Goal: Task Accomplishment & Management: Complete application form

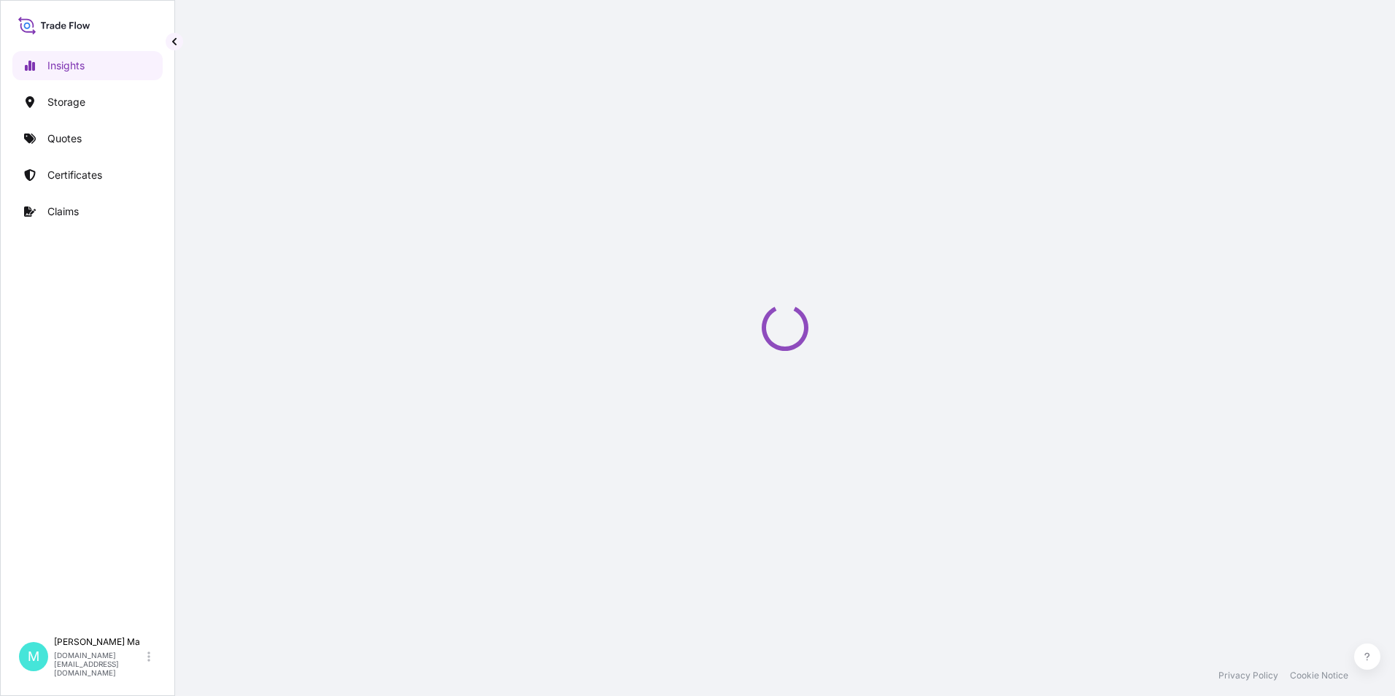
select select "2025"
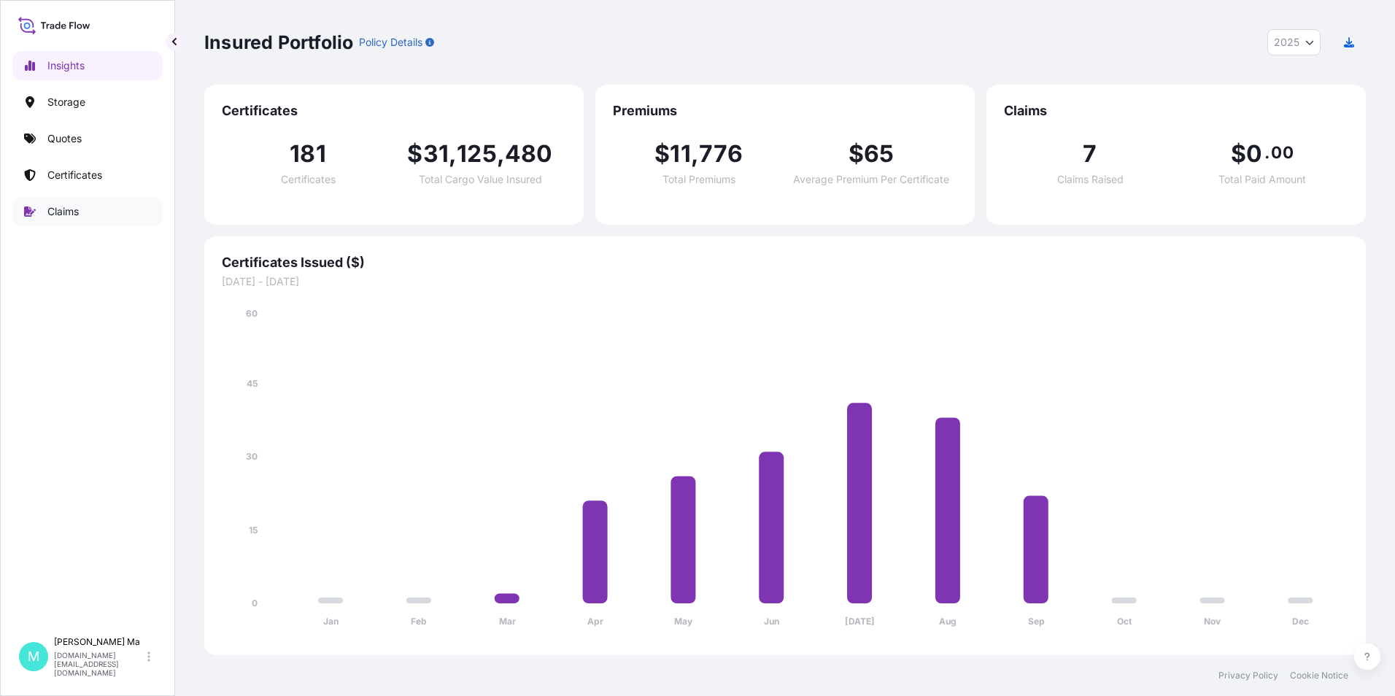
click at [65, 204] on p "Claims" at bounding box center [62, 211] width 31 height 15
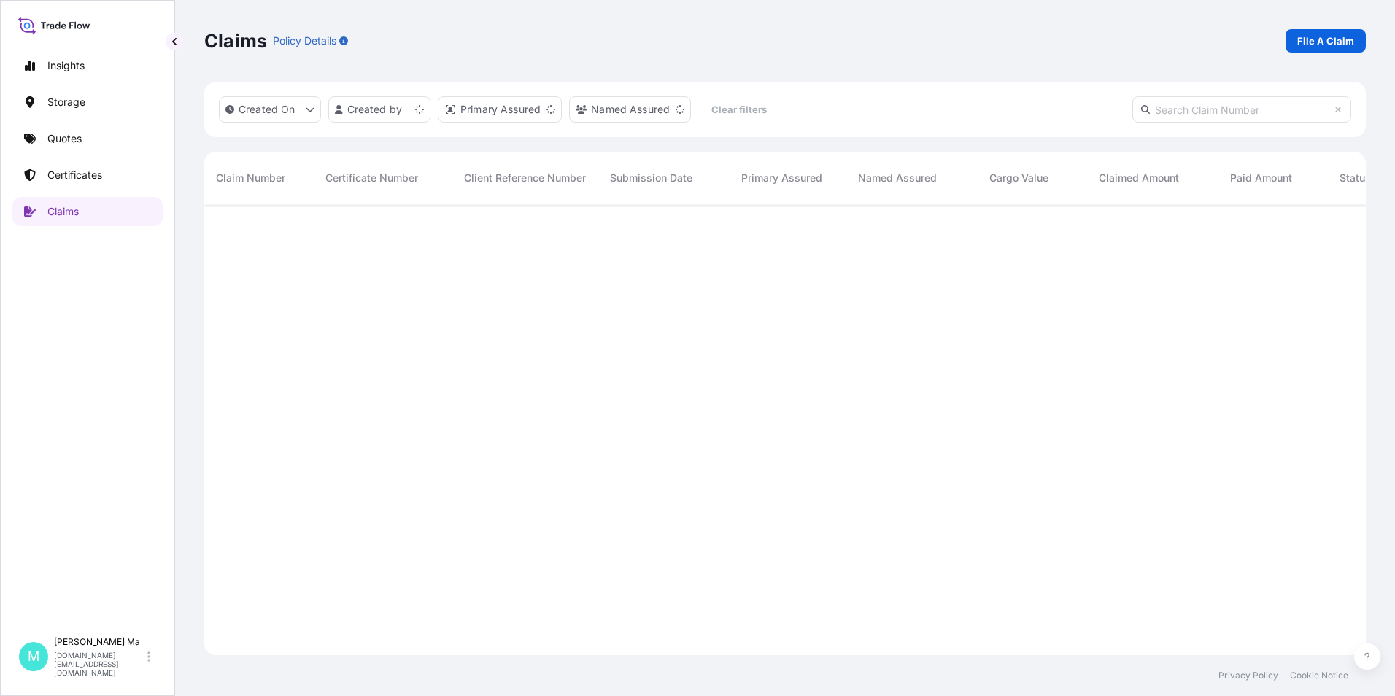
scroll to position [448, 1150]
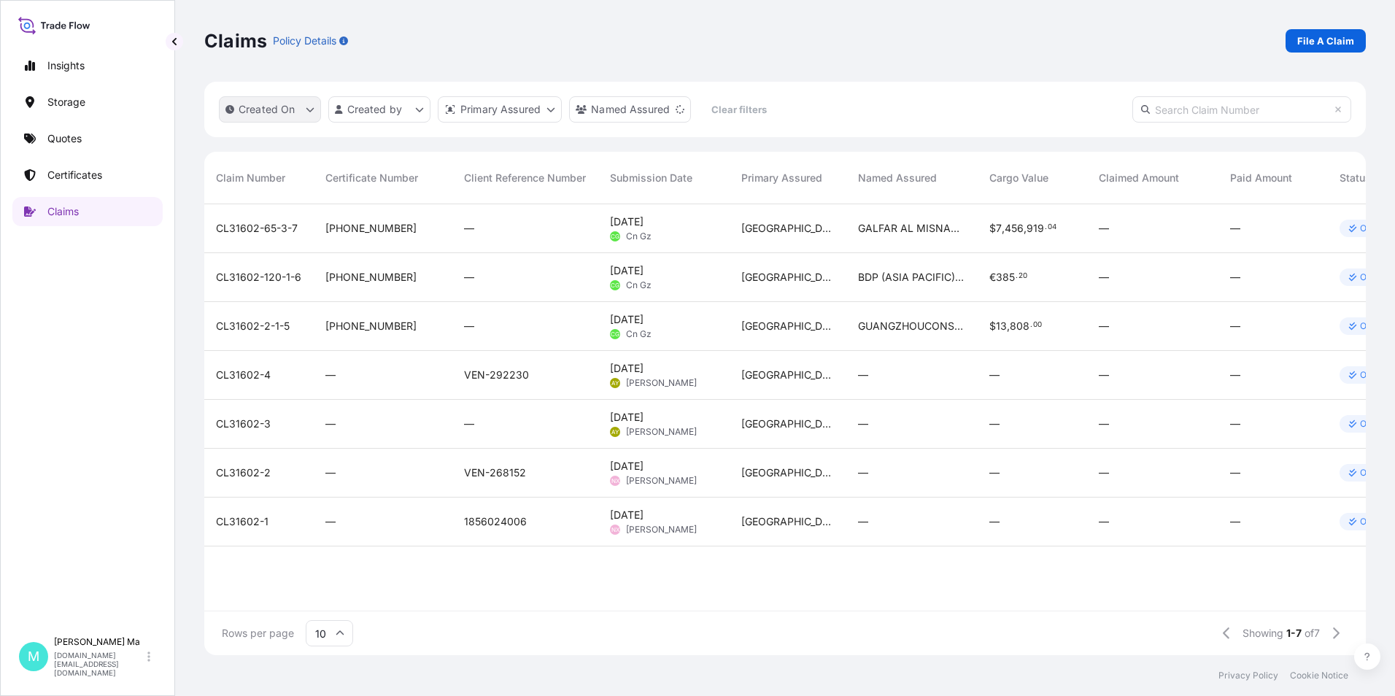
click at [268, 104] on p "Created On" at bounding box center [267, 109] width 57 height 15
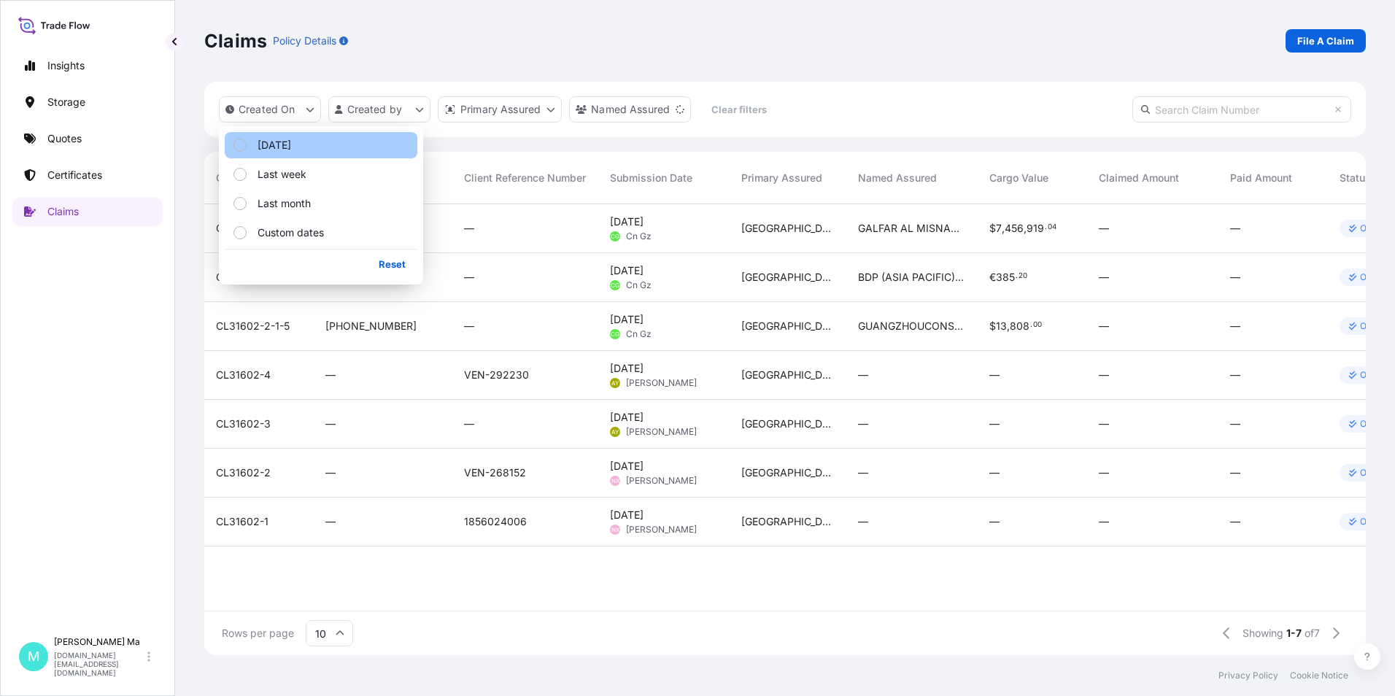
click at [282, 146] on p "[DATE]" at bounding box center [274, 145] width 34 height 15
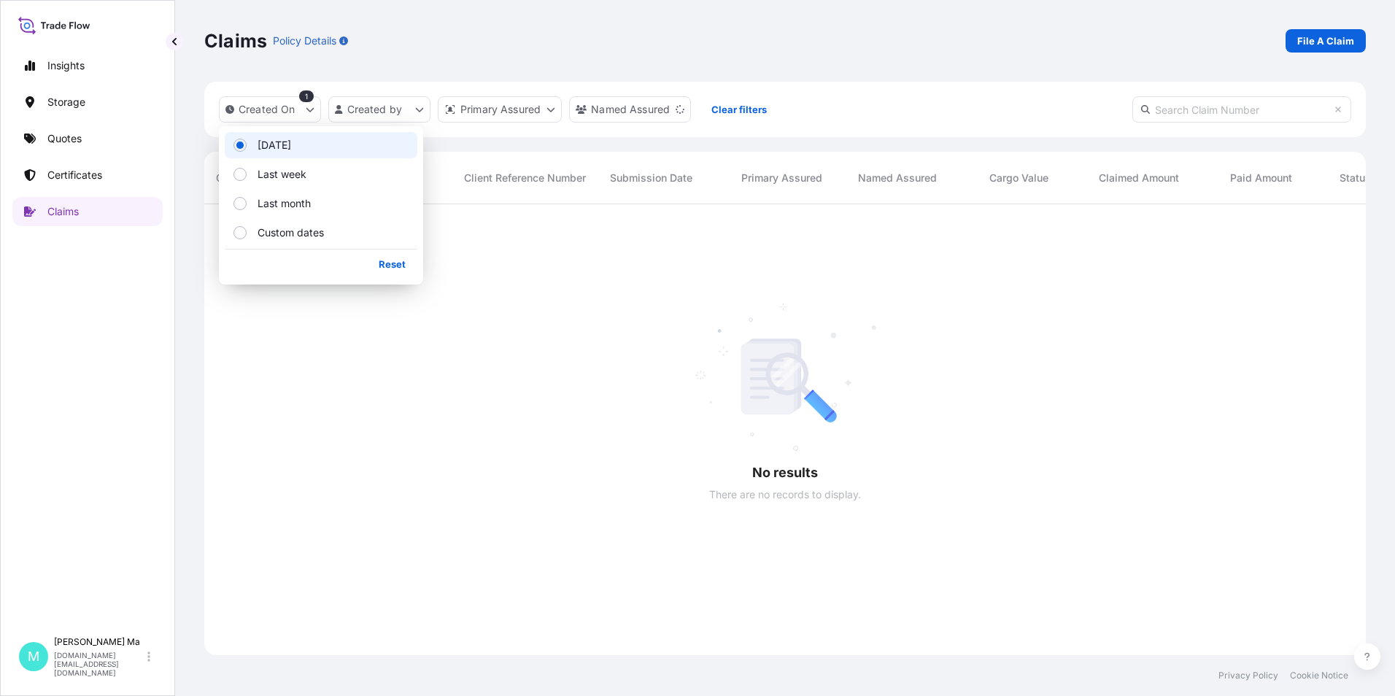
scroll to position [492, 1150]
click at [69, 67] on p "Insights" at bounding box center [65, 65] width 37 height 15
select select "2025"
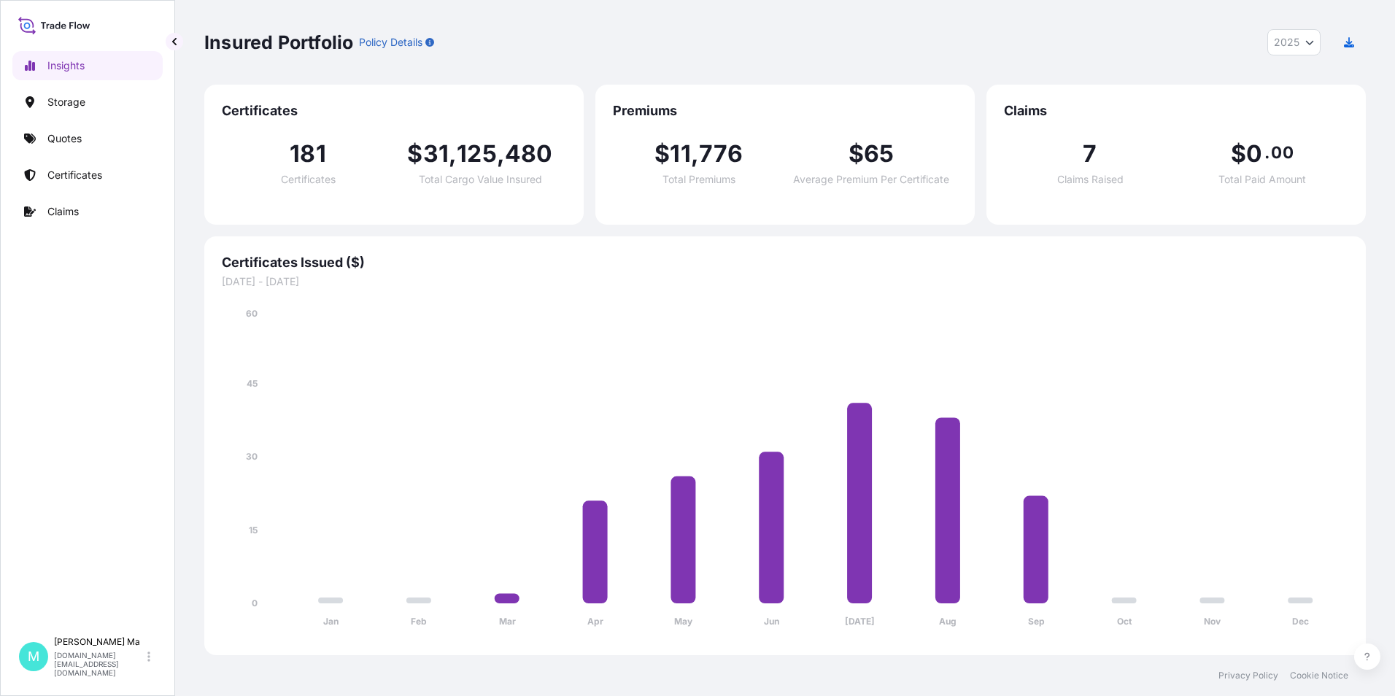
click at [64, 19] on icon at bounding box center [54, 25] width 72 height 21
click at [28, 23] on icon at bounding box center [27, 26] width 7 height 7
click at [72, 24] on icon at bounding box center [54, 25] width 72 height 21
click at [40, 24] on icon at bounding box center [54, 25] width 72 height 21
click at [61, 26] on icon at bounding box center [63, 26] width 5 height 5
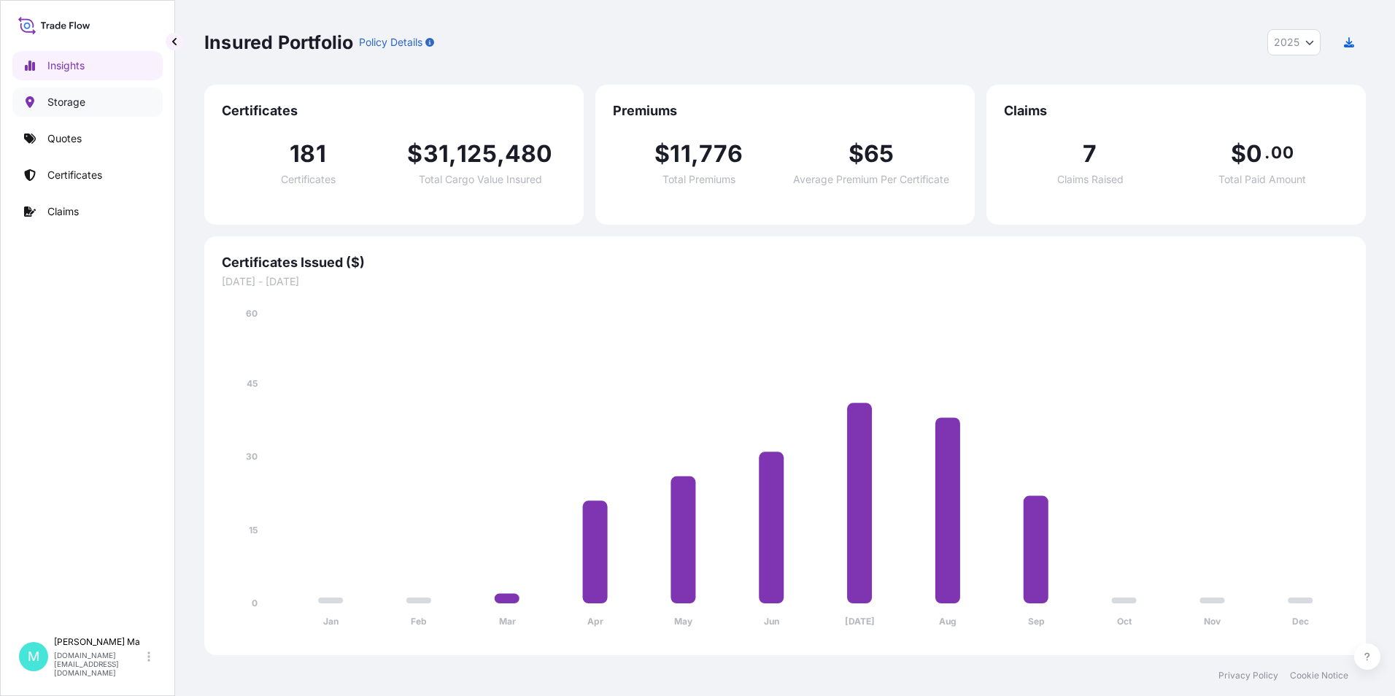
click at [64, 103] on p "Storage" at bounding box center [66, 102] width 38 height 15
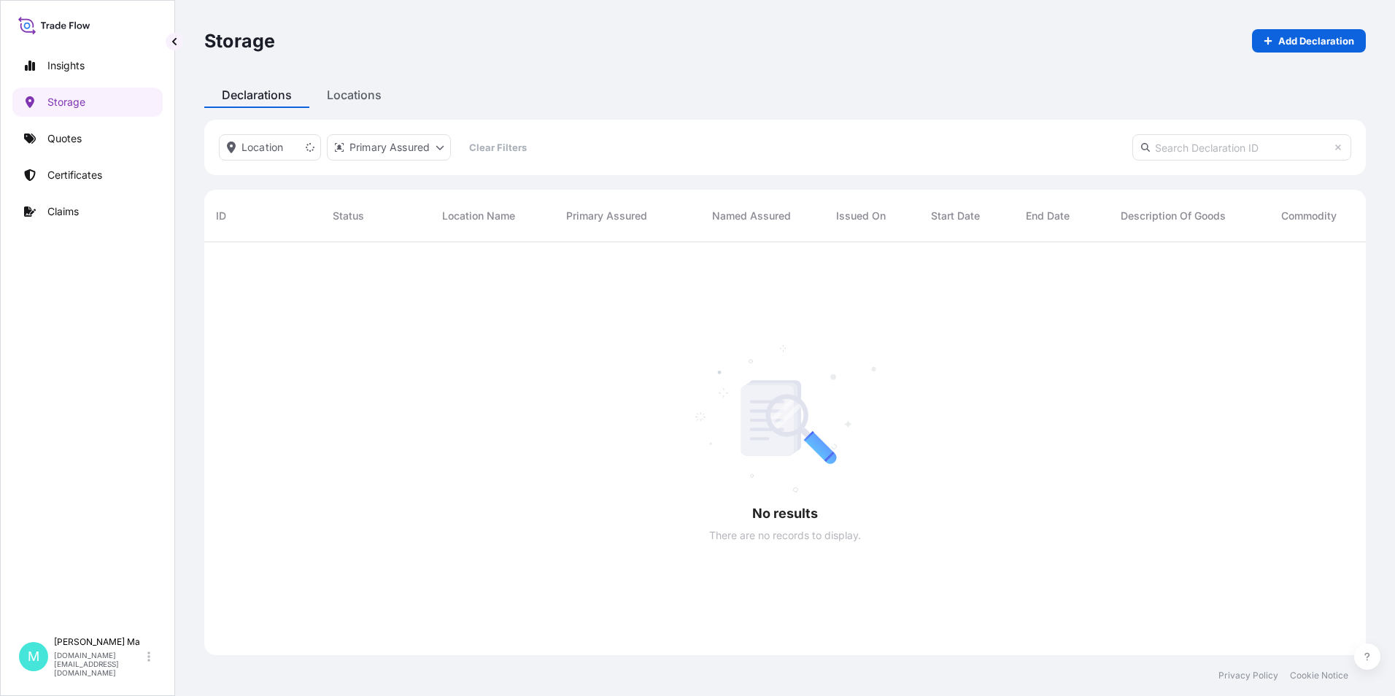
scroll to position [12, 12]
click at [61, 141] on p "Quotes" at bounding box center [64, 138] width 34 height 15
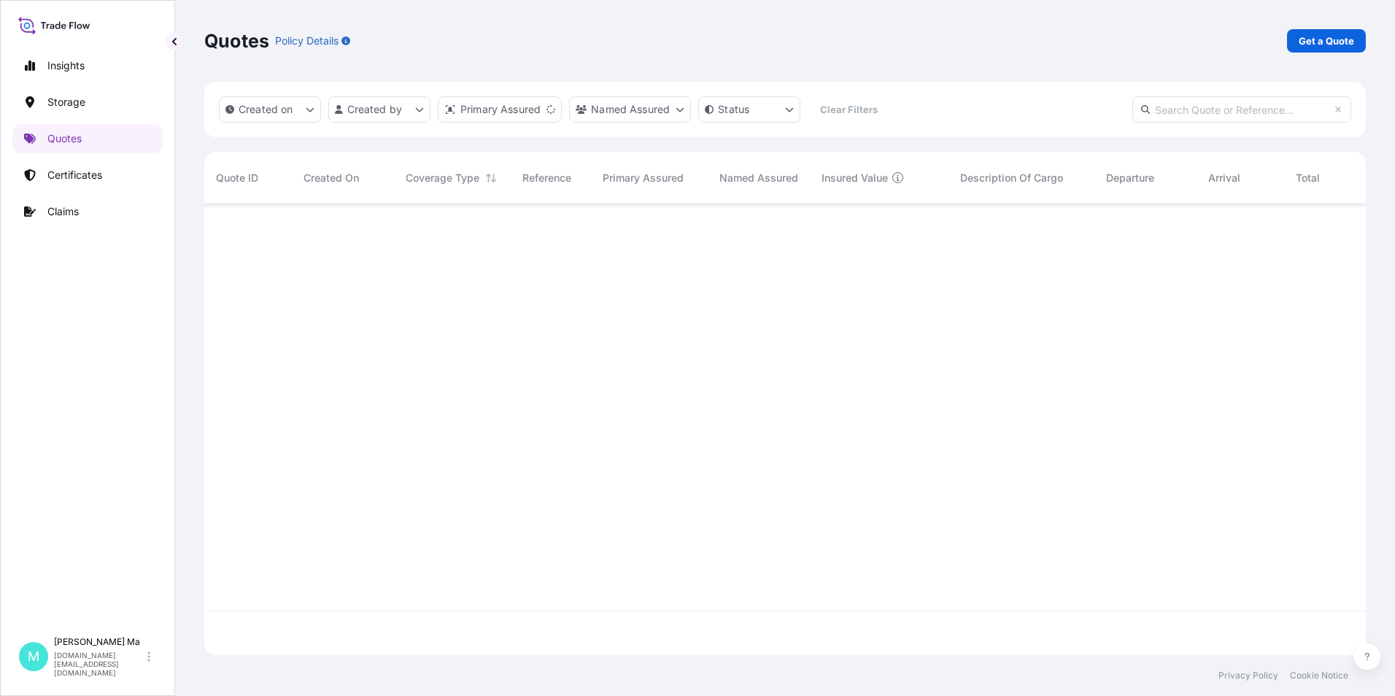
scroll to position [448, 1150]
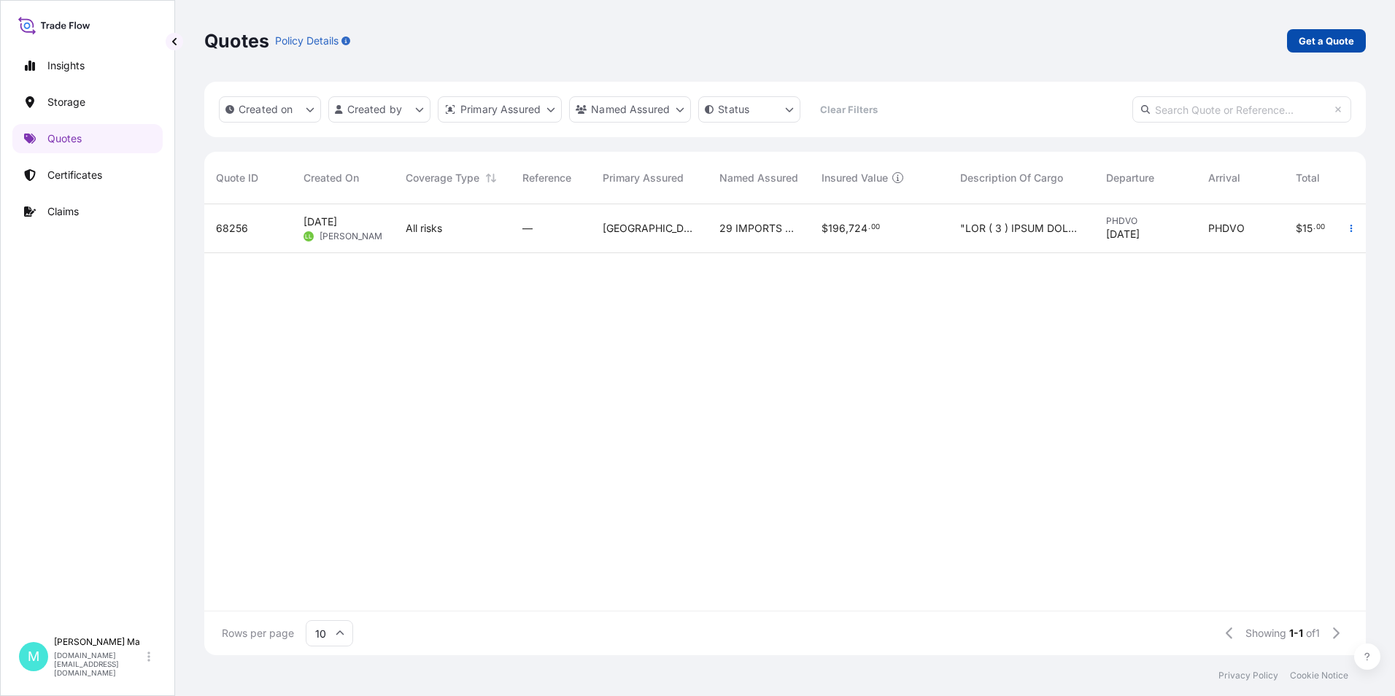
click at [1322, 41] on p "Get a Quote" at bounding box center [1325, 41] width 55 height 15
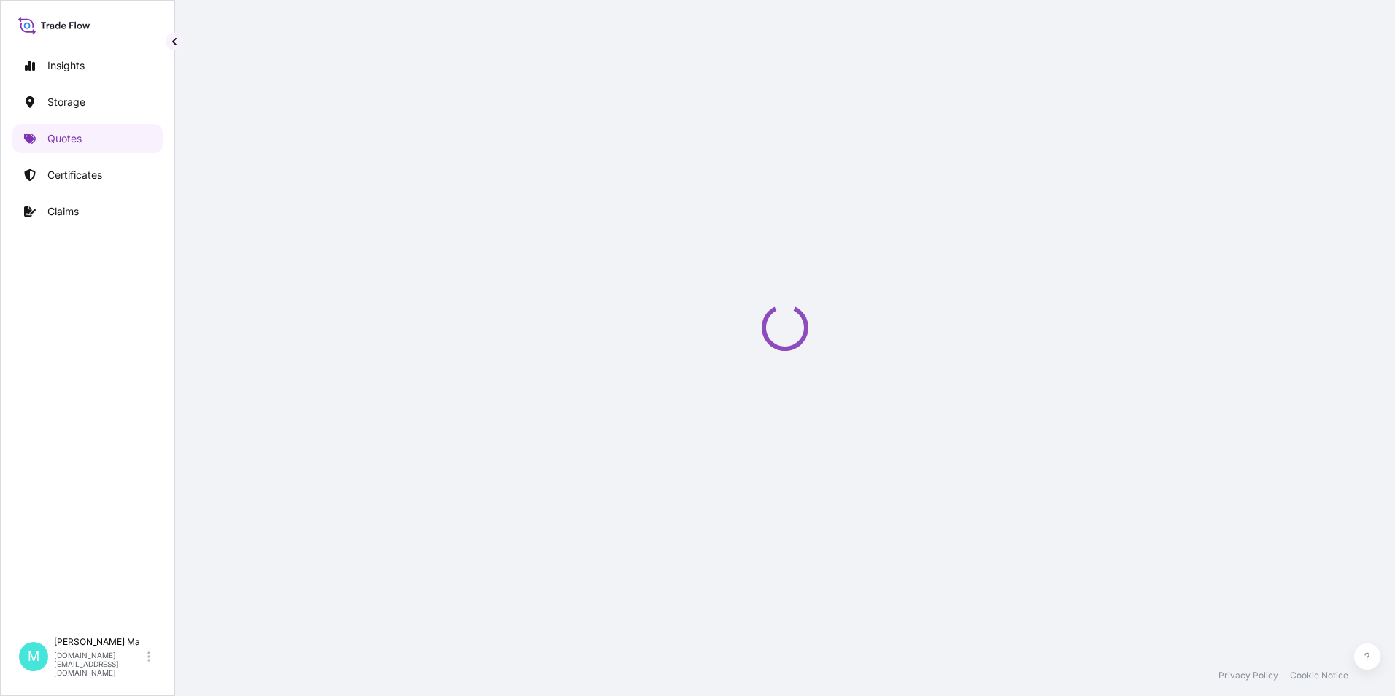
select select "Water"
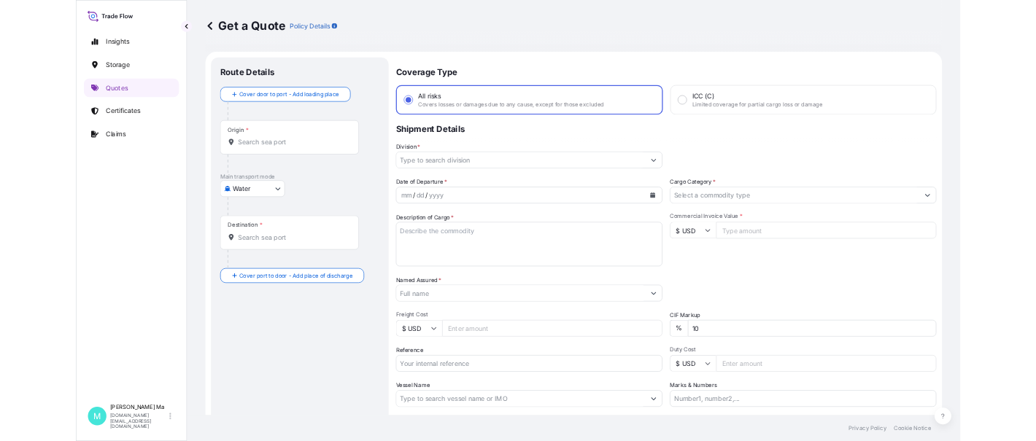
scroll to position [104, 0]
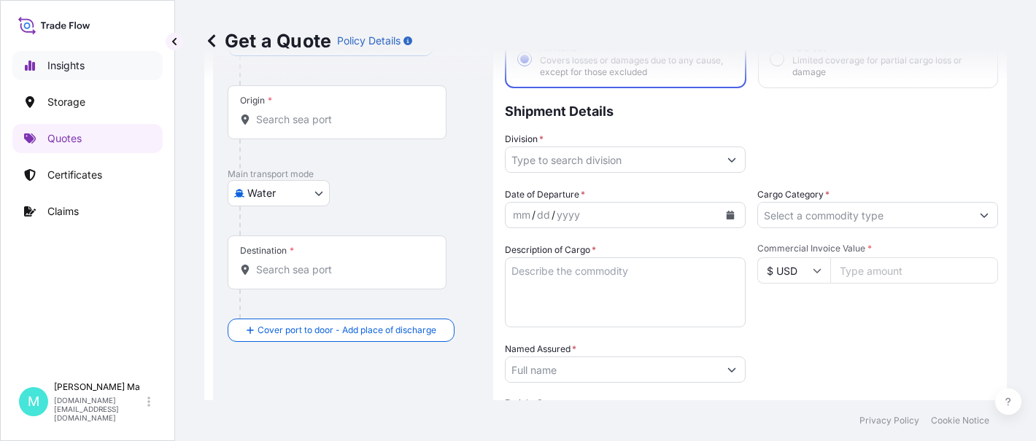
click at [67, 68] on p "Insights" at bounding box center [65, 65] width 37 height 15
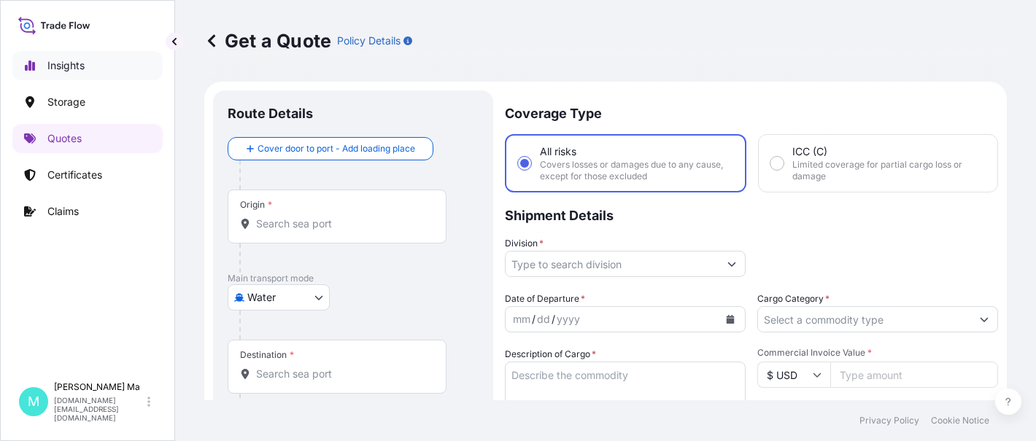
select select "2025"
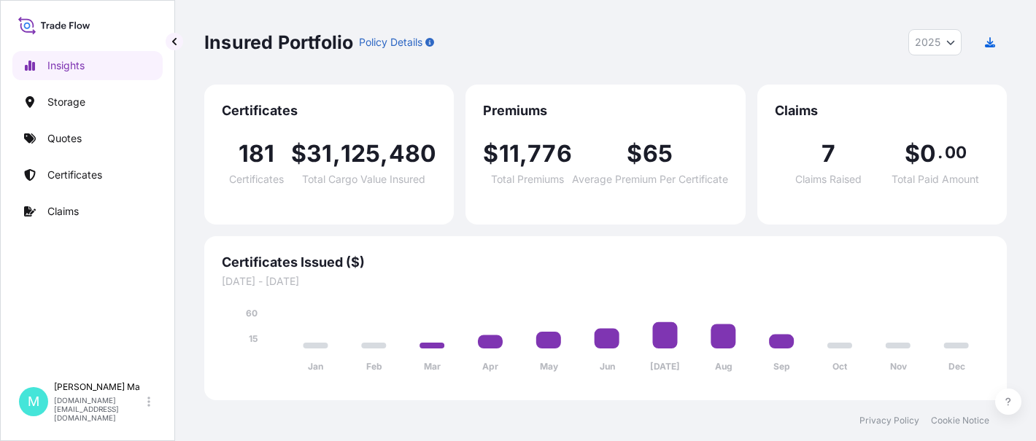
click at [807, 32] on div "Insured Portfolio Policy Details 2025 2025 2024 2023 2022" at bounding box center [605, 42] width 802 height 26
click at [793, 38] on div "Insured Portfolio Policy Details 2025 2025 2024 2023 2022" at bounding box center [605, 42] width 802 height 26
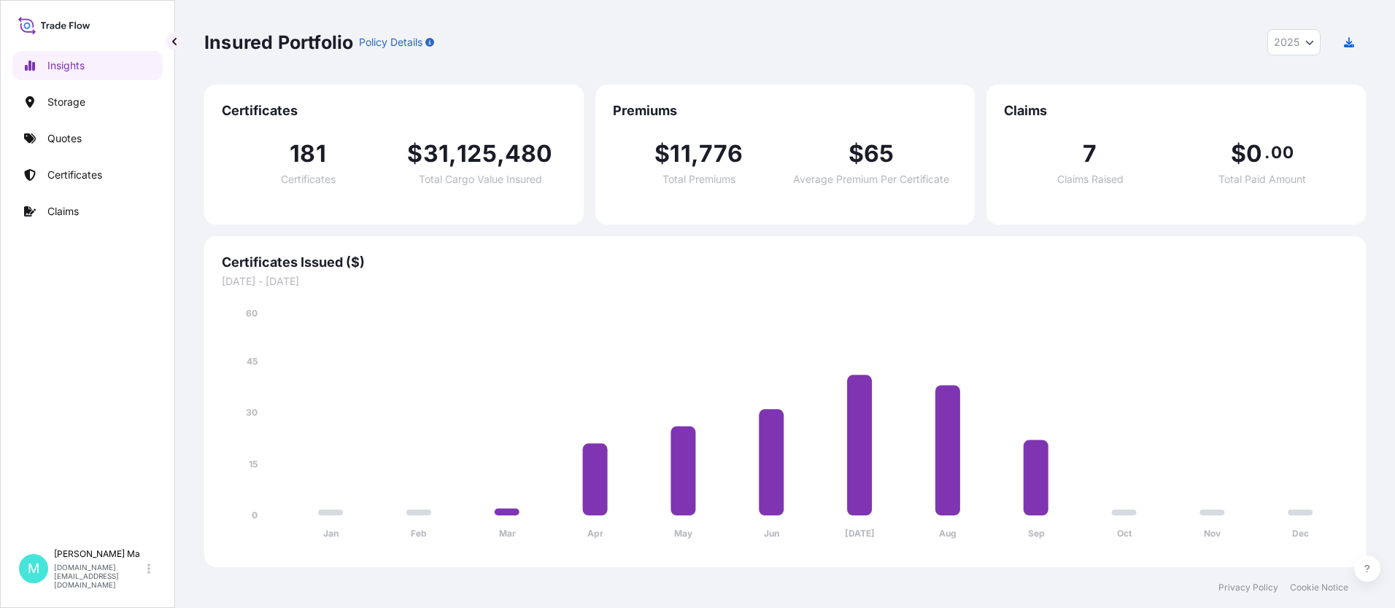
click at [1012, 105] on span "Claims" at bounding box center [1176, 111] width 344 height 18
click at [1082, 162] on span "7" at bounding box center [1089, 153] width 14 height 23
click at [1079, 178] on span "Claims Raised" at bounding box center [1090, 179] width 66 height 10
click at [1253, 179] on span "Total Paid Amount" at bounding box center [1262, 179] width 88 height 10
click at [1271, 136] on div "7 Claims Raised $ 0 . 00 Total Paid Amount" at bounding box center [1176, 164] width 344 height 88
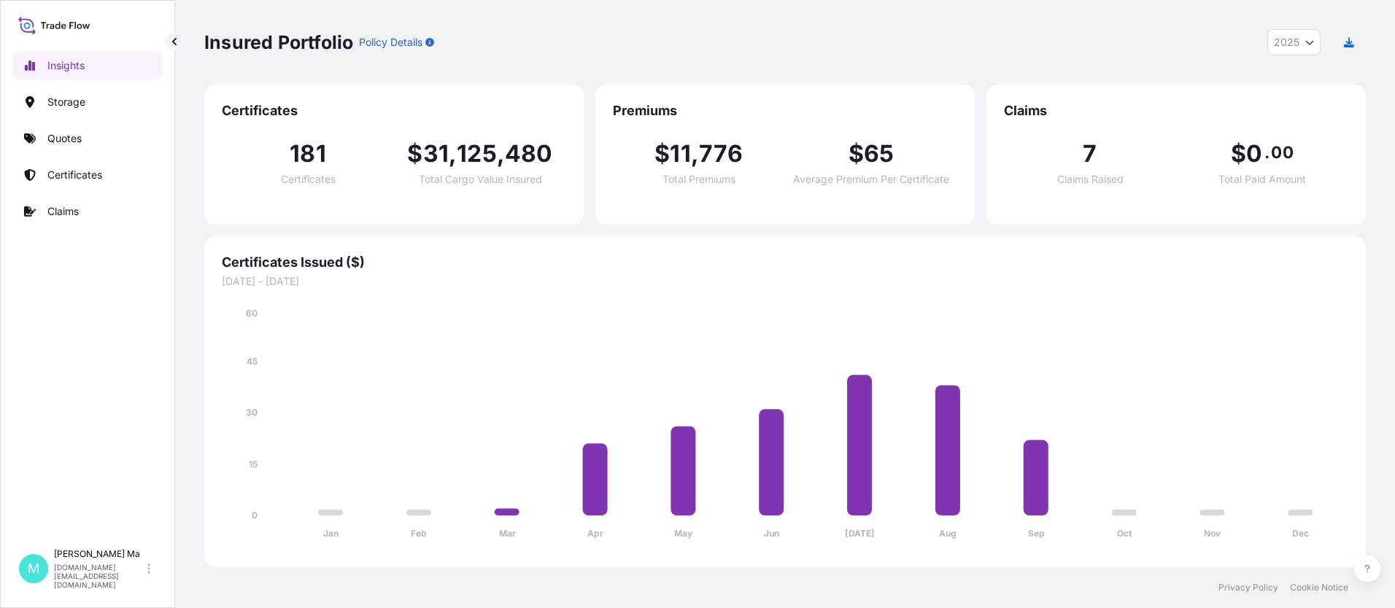
click at [1250, 152] on span "0" at bounding box center [1254, 153] width 16 height 23
click at [1306, 153] on div "$ 0 . 00 Total Paid Amount" at bounding box center [1262, 163] width 172 height 42
click at [1319, 185] on div "7 Claims Raised $ 0 . 00 Total Paid Amount" at bounding box center [1176, 164] width 344 height 88
click at [1285, 179] on span "Total Paid Amount" at bounding box center [1262, 179] width 88 height 10
click at [1090, 154] on span "7" at bounding box center [1089, 153] width 14 height 23
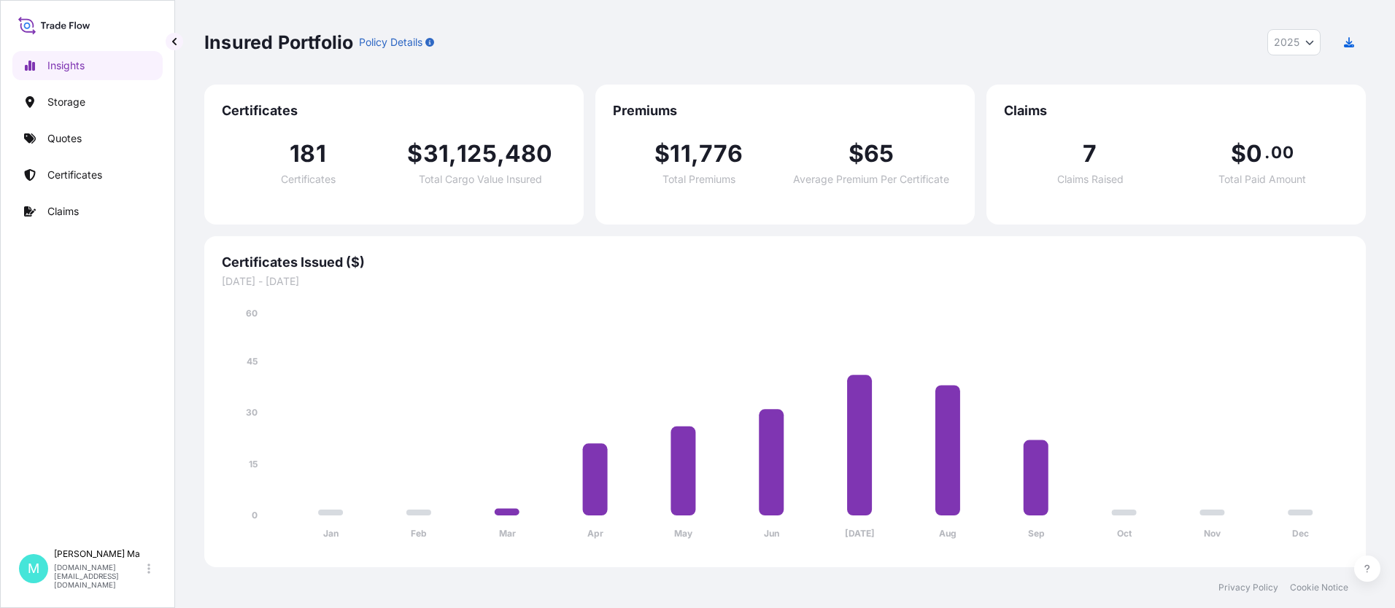
click at [1258, 155] on span "0" at bounding box center [1254, 153] width 16 height 23
click at [1325, 193] on div "7 Claims Raised $ 0 . 00 Total Paid Amount" at bounding box center [1176, 164] width 344 height 88
click at [1090, 152] on span "7" at bounding box center [1089, 153] width 14 height 23
click at [1190, 425] on icon "Jan Feb Mar Apr May Jun Jul Aug Sep Oct Nov Dec 0 15 30 45 60" at bounding box center [785, 428] width 1126 height 244
click at [1225, 414] on icon "Jan Feb Mar Apr May Jun Jul Aug Sep Oct Nov Dec 0 15 30 45 60" at bounding box center [785, 428] width 1126 height 244
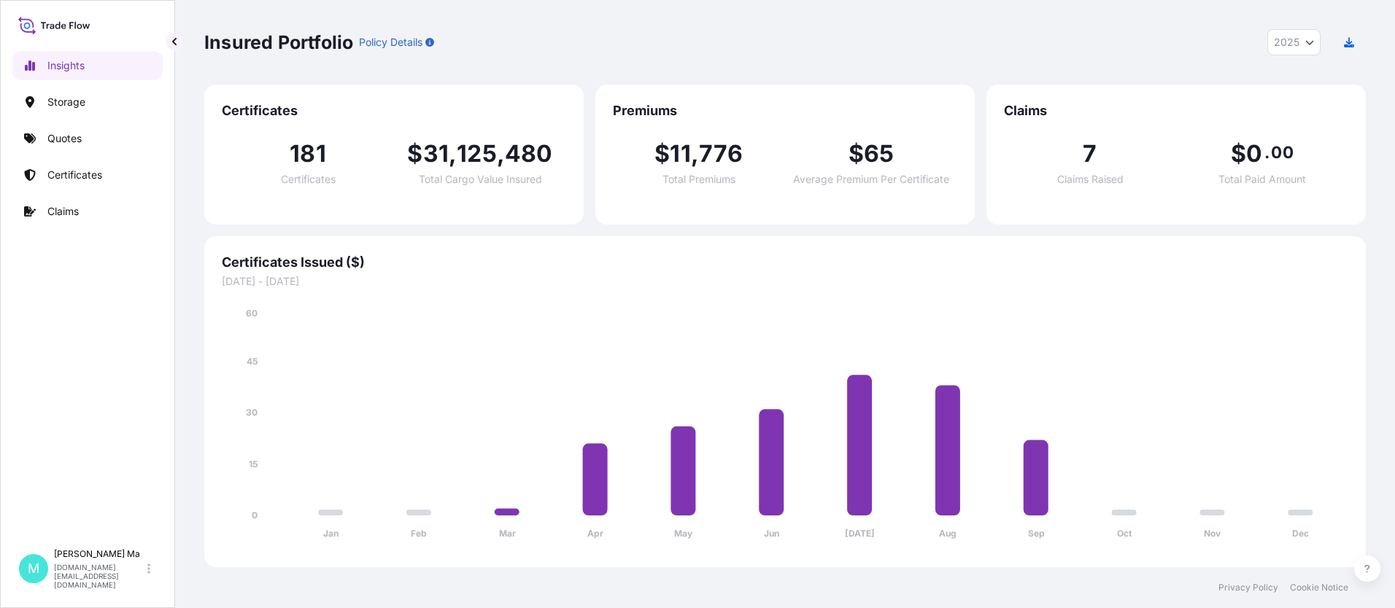
click at [1282, 290] on div "Jan Feb Mar Apr May Jun Jul Aug Sep Oct Nov Dec 0 15 30 45 60" at bounding box center [785, 419] width 1126 height 261
click at [1207, 284] on span "01/01/2025 - 12/31/2025" at bounding box center [785, 281] width 1126 height 15
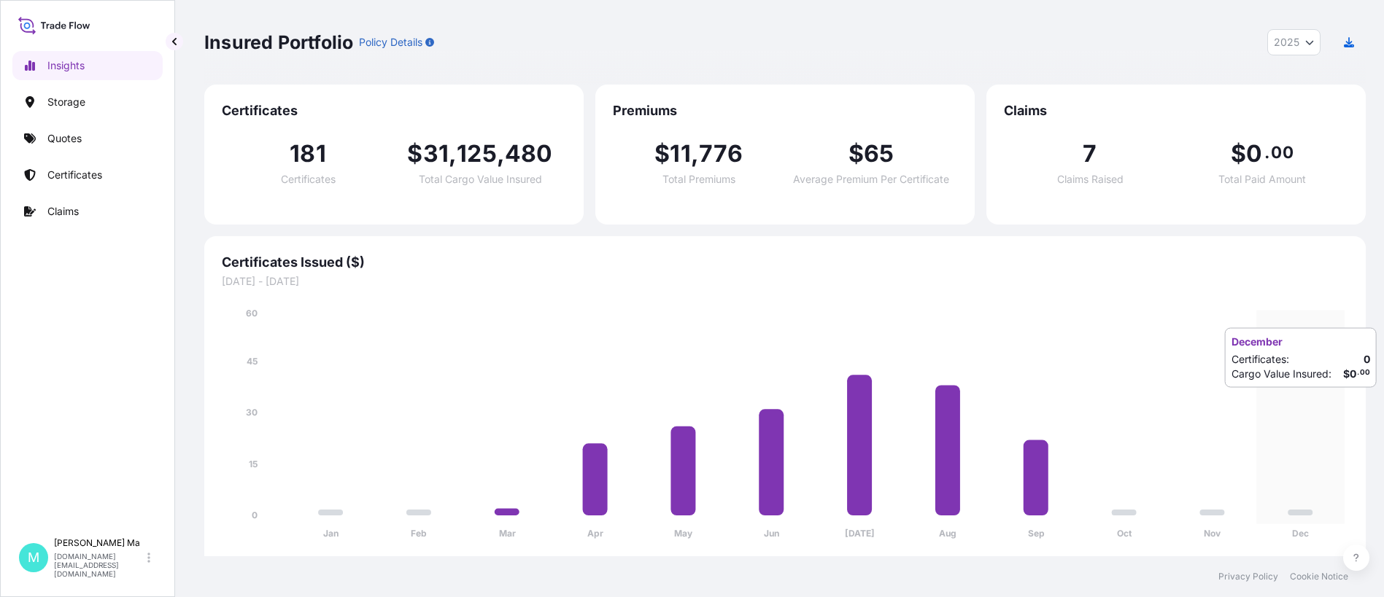
click at [1293, 403] on icon "Jan Feb Mar Apr May Jun Jul Aug Sep Oct Nov Dec 0 15 30 45 60" at bounding box center [785, 428] width 1126 height 244
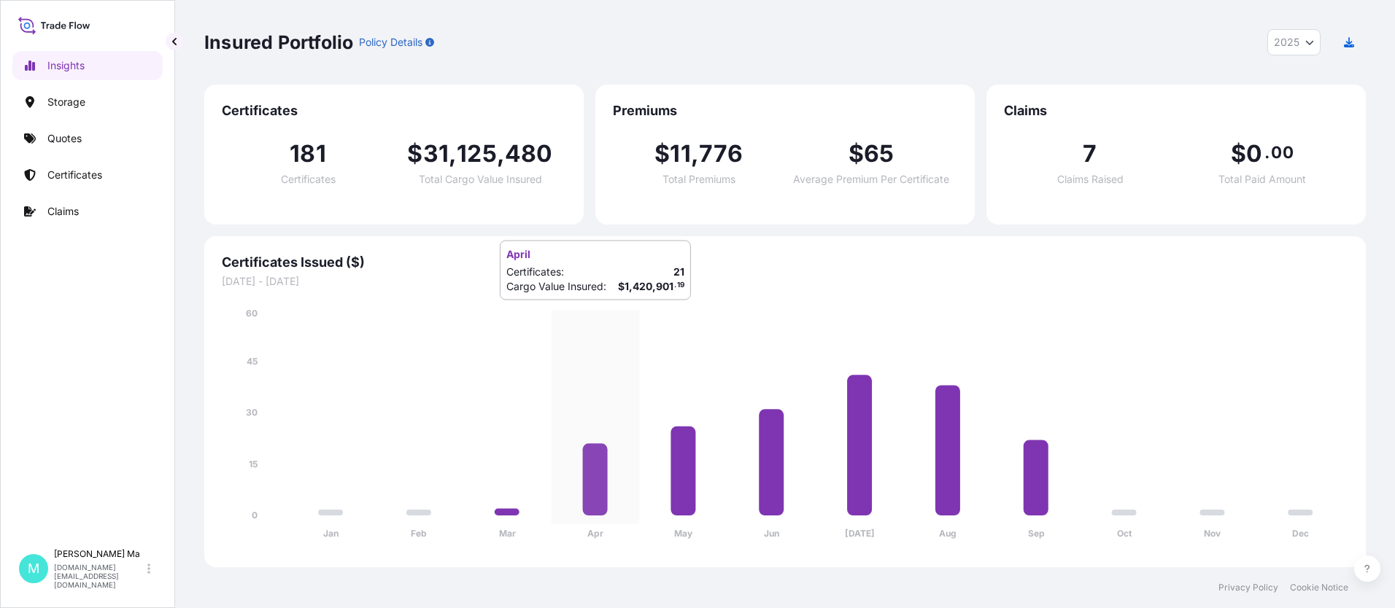
click at [600, 315] on icon "Jan Feb Mar Apr May Jun Jul Aug Sep Oct Nov Dec 0 15 30 45 60" at bounding box center [785, 428] width 1126 height 244
click at [475, 330] on icon "Jan Feb Mar Apr May Jun Jul Aug Sep Oct Nov Dec 0 15 30 45 60" at bounding box center [785, 428] width 1126 height 244
click at [463, 257] on span "Certificates Issued ($)" at bounding box center [785, 263] width 1126 height 18
click at [473, 150] on span "125" at bounding box center [477, 153] width 40 height 23
click at [491, 123] on div "181 Certificates $ 31 , 125 , 480 Total Cargo Value Insured" at bounding box center [394, 164] width 344 height 88
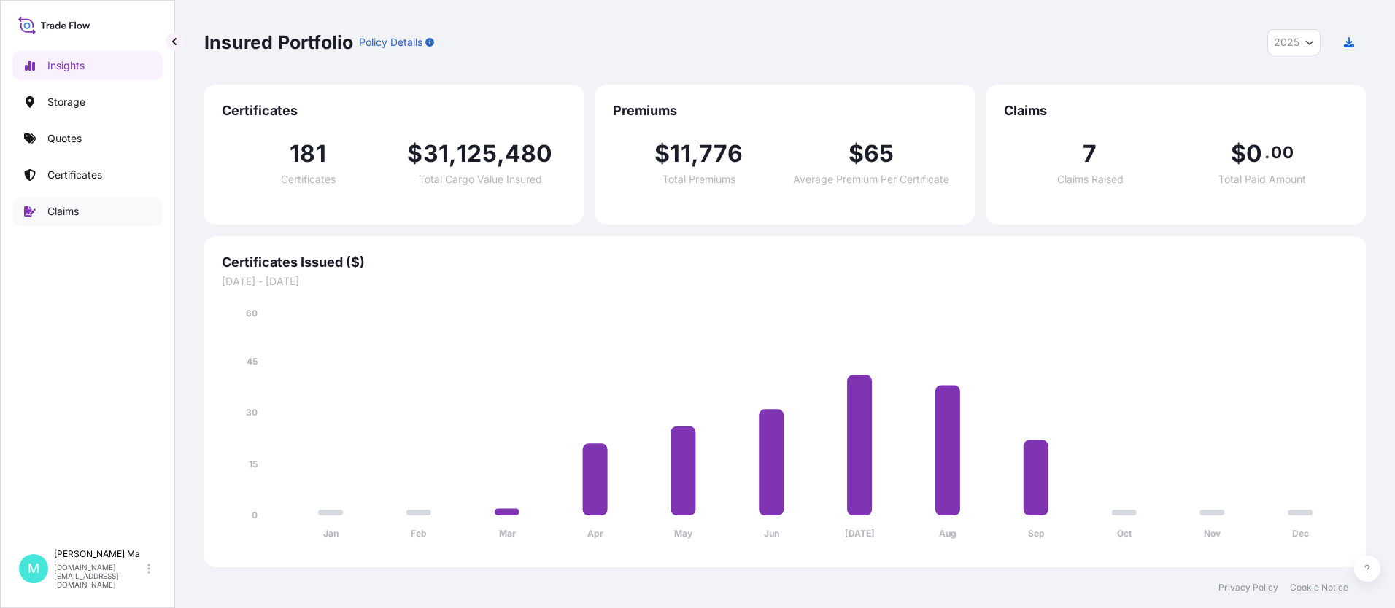
click at [60, 210] on p "Claims" at bounding box center [62, 211] width 31 height 15
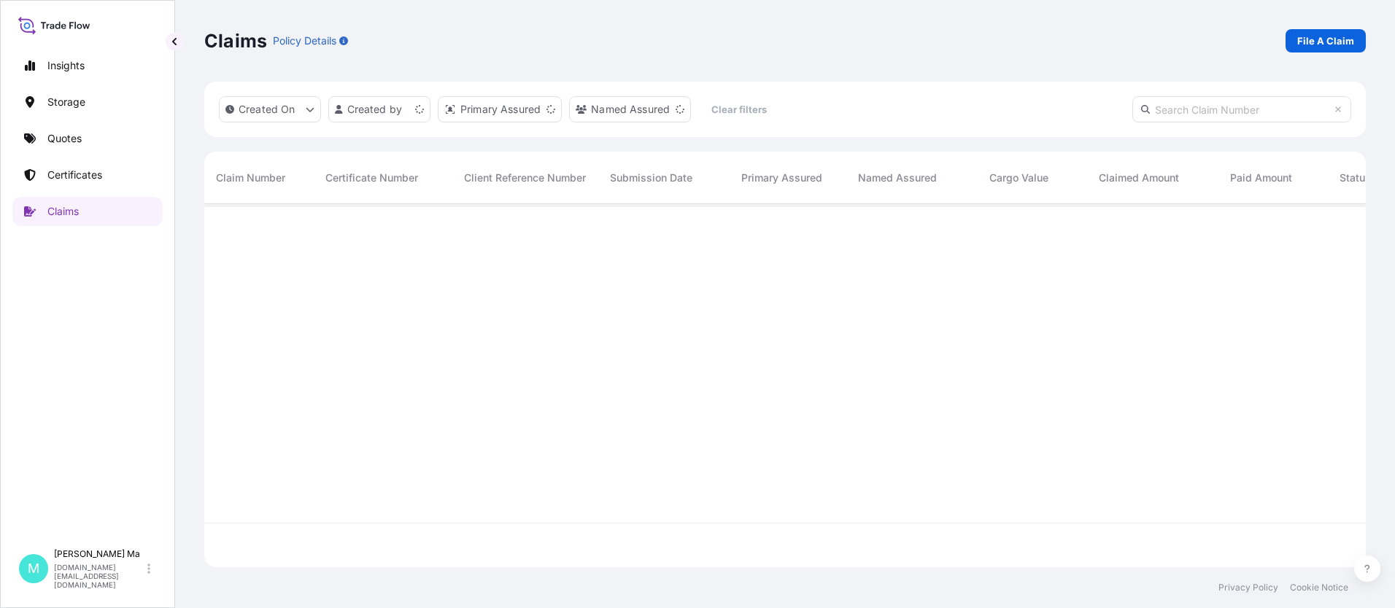
scroll to position [360, 1150]
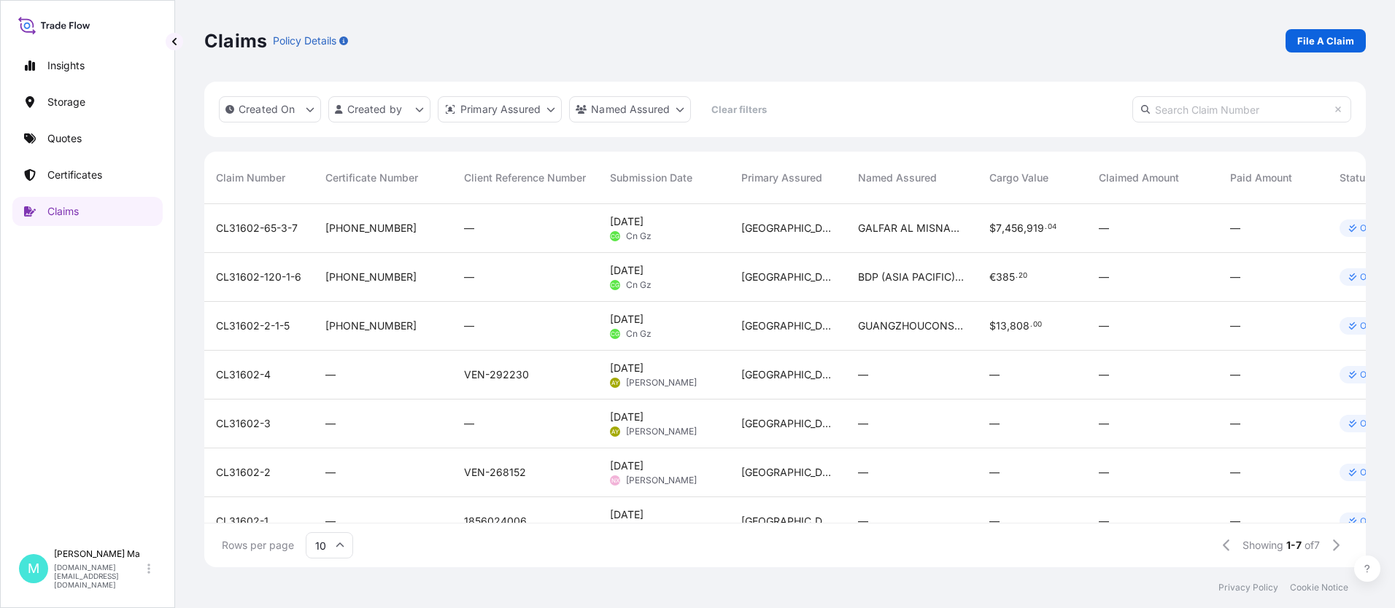
click at [1179, 51] on div "Claims Policy Details File A Claim" at bounding box center [784, 40] width 1161 height 23
click at [1136, 47] on div "Claims Policy Details File A Claim" at bounding box center [784, 40] width 1161 height 23
click at [1317, 42] on p "File A Claim" at bounding box center [1325, 41] width 57 height 15
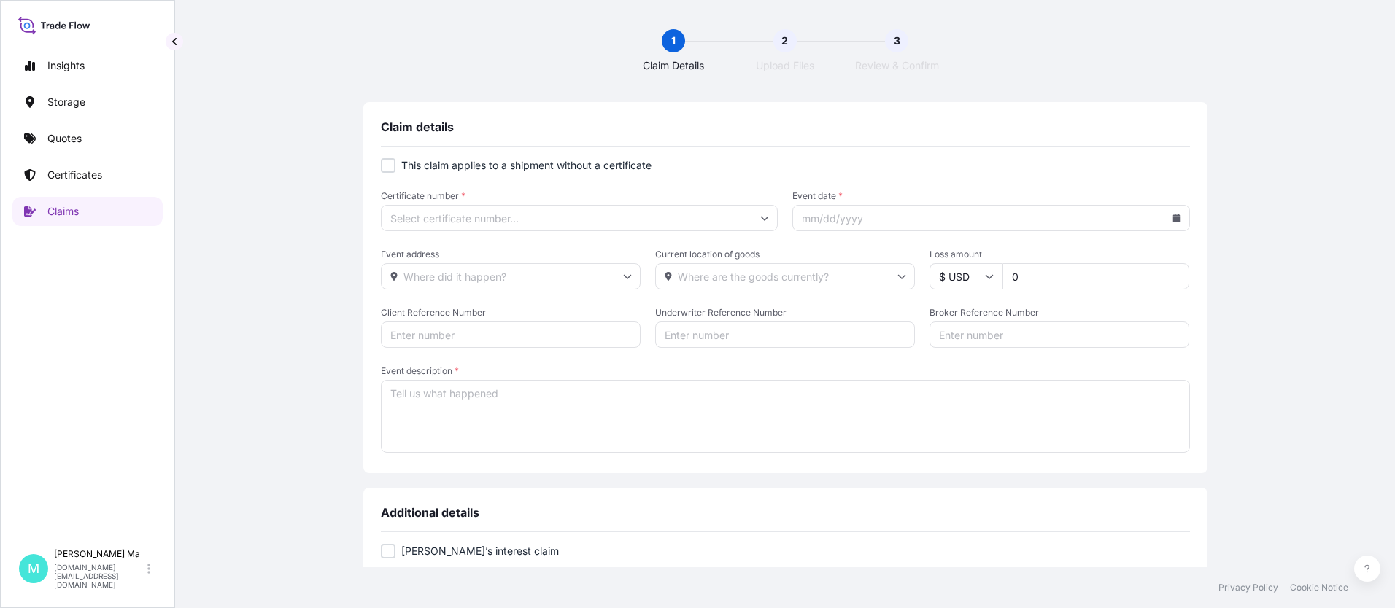
click at [318, 256] on div "Claim details This claim applies to a shipment without a certificate Certificat…" at bounding box center [784, 562] width 1161 height 921
click at [443, 212] on input "Certificate number *" at bounding box center [580, 218] width 398 height 26
type input "NA"
click at [1172, 220] on icon at bounding box center [1176, 218] width 8 height 9
click at [1112, 259] on icon at bounding box center [1111, 260] width 4 height 8
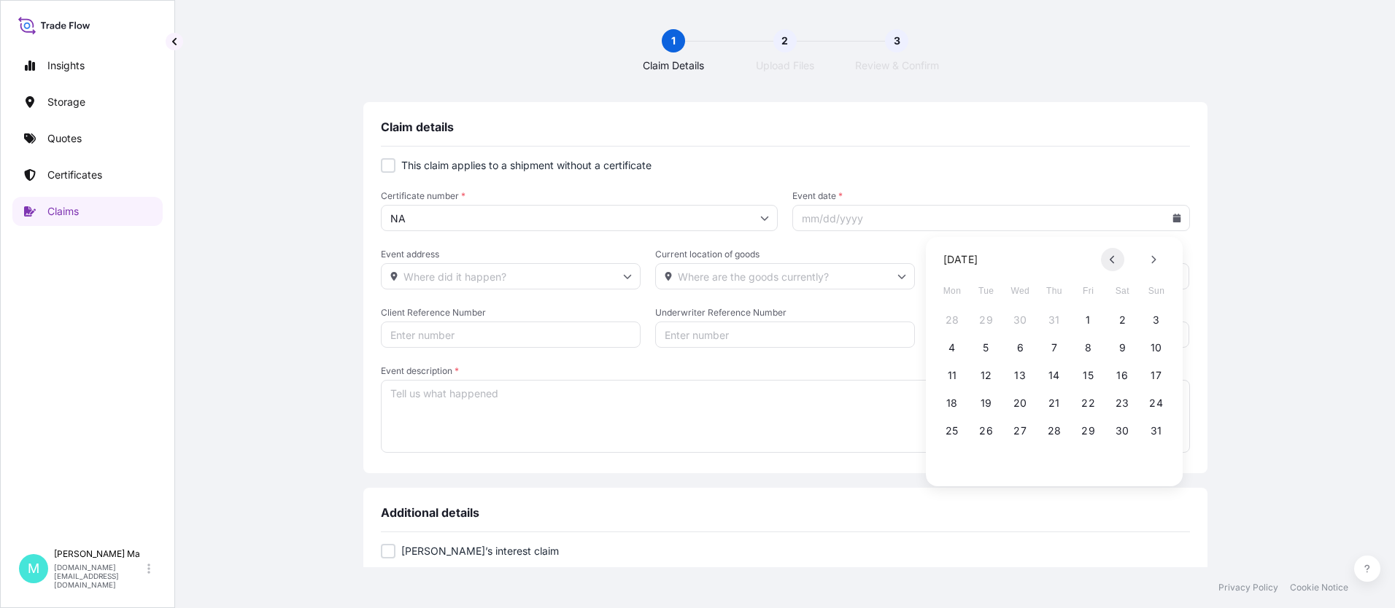
click at [1112, 259] on icon at bounding box center [1111, 260] width 4 height 8
click at [1150, 346] on button "8" at bounding box center [1155, 347] width 23 height 23
type input "06/08/2025"
click at [1226, 307] on div "Claim details This claim applies to a shipment without a certificate Certificat…" at bounding box center [784, 562] width 1161 height 921
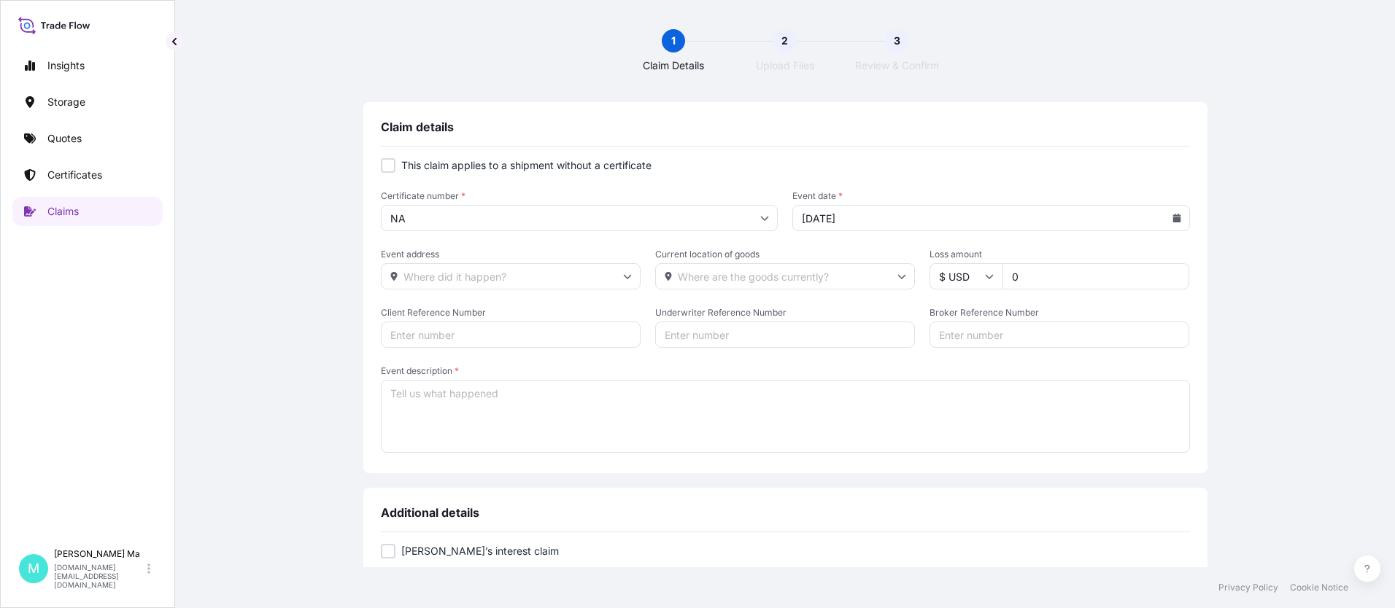
click at [1247, 295] on div "Claim details This claim applies to a shipment without a certificate Certificat…" at bounding box center [784, 562] width 1161 height 921
click at [619, 308] on span "Client Reference Number" at bounding box center [511, 313] width 260 height 12
click at [619, 322] on input "Client Reference Number" at bounding box center [511, 335] width 260 height 26
click at [457, 400] on textarea "Event description *" at bounding box center [785, 416] width 809 height 73
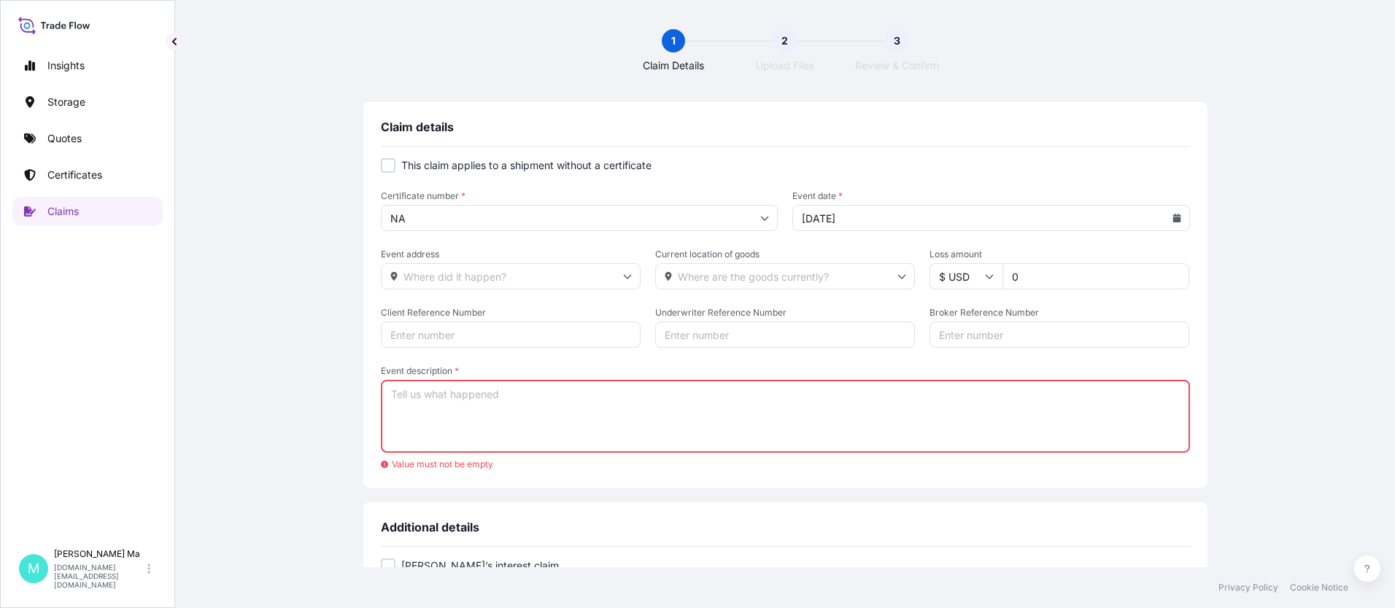
drag, startPoint x: 1031, startPoint y: 277, endPoint x: 991, endPoint y: 273, distance: 41.1
click at [991, 273] on div "$ USD 0" at bounding box center [1059, 276] width 260 height 26
type input "1681.98"
click at [428, 399] on textarea "Event description *" at bounding box center [785, 416] width 809 height 73
paste textarea "The carrier caused the car window glass to break during transportation and this…"
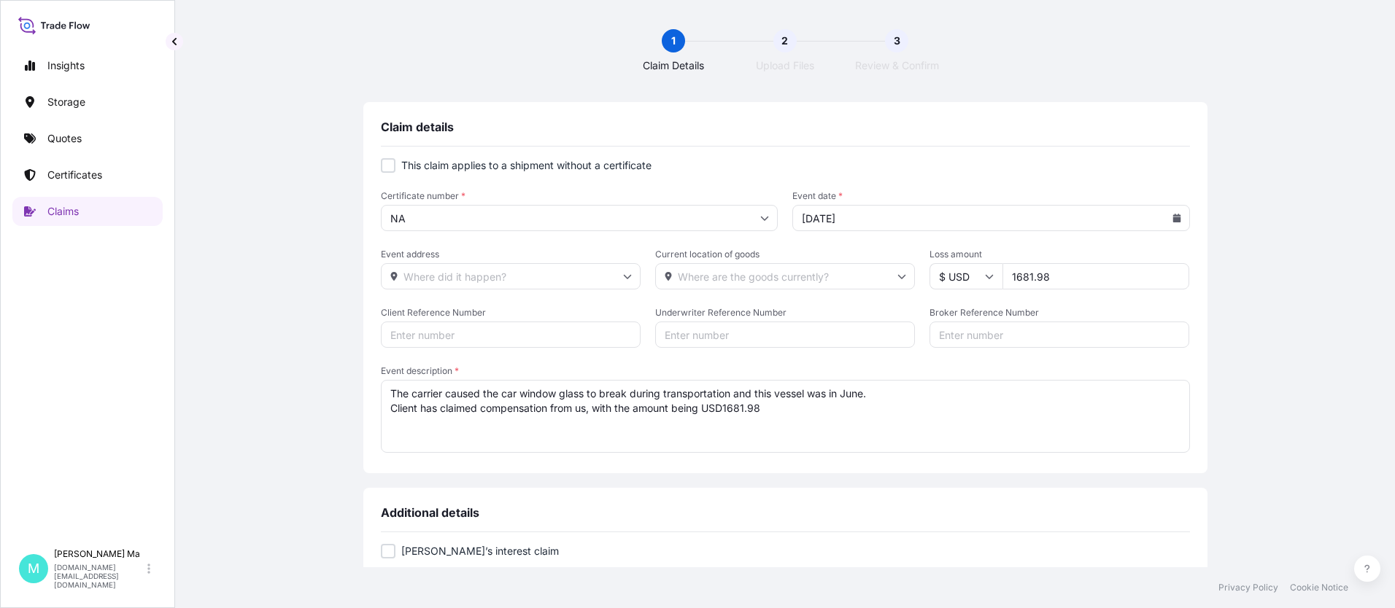
type textarea "The carrier caused the car window glass to break during transportation and this…"
click at [386, 165] on div at bounding box center [388, 165] width 15 height 15
checkbox input "true"
click at [760, 218] on icon at bounding box center [764, 218] width 9 height 9
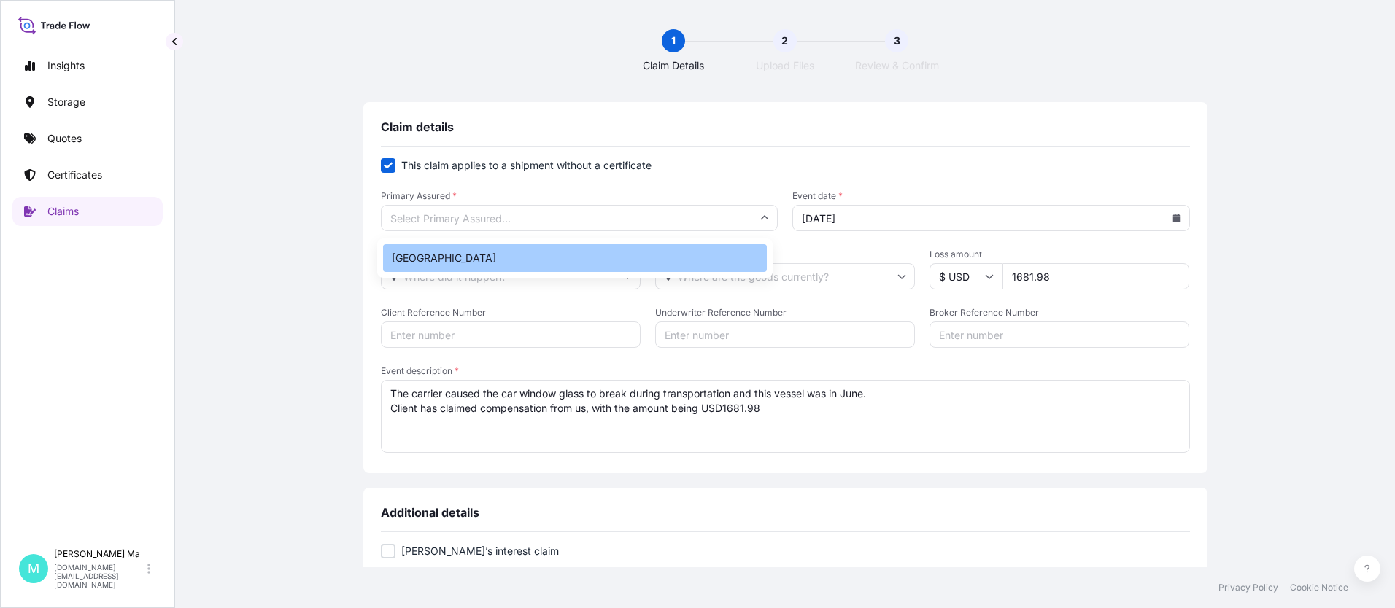
click at [421, 254] on div "China" at bounding box center [575, 258] width 384 height 28
type input "China"
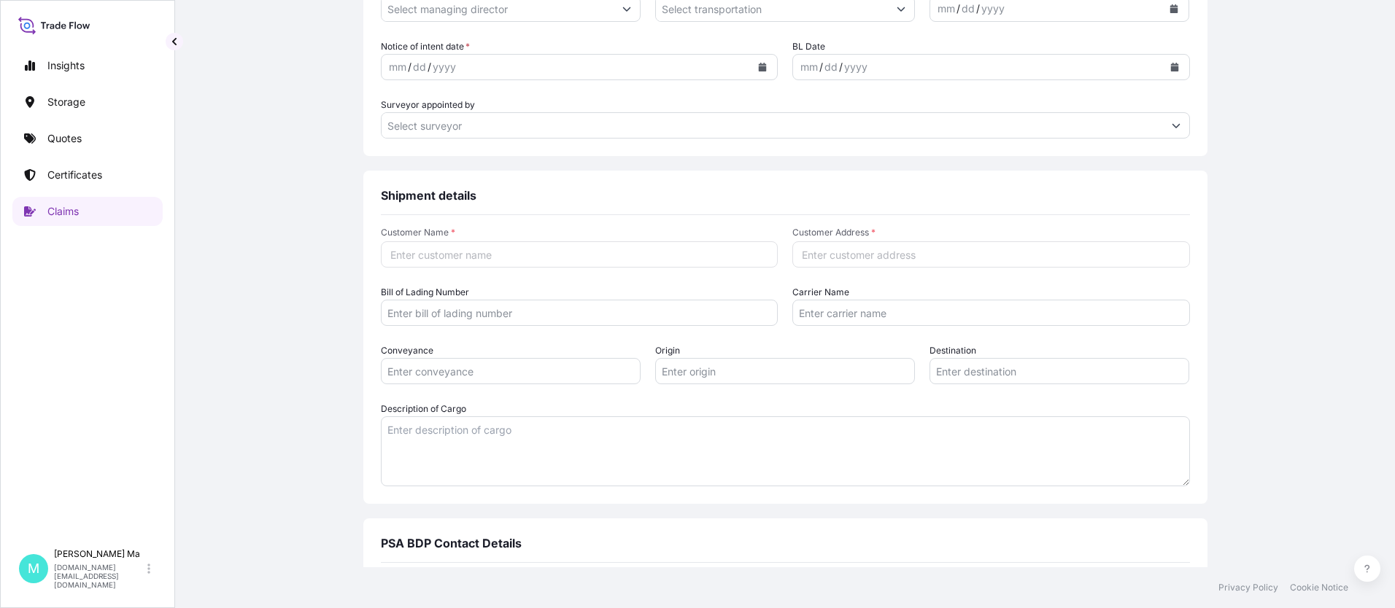
scroll to position [804, 0]
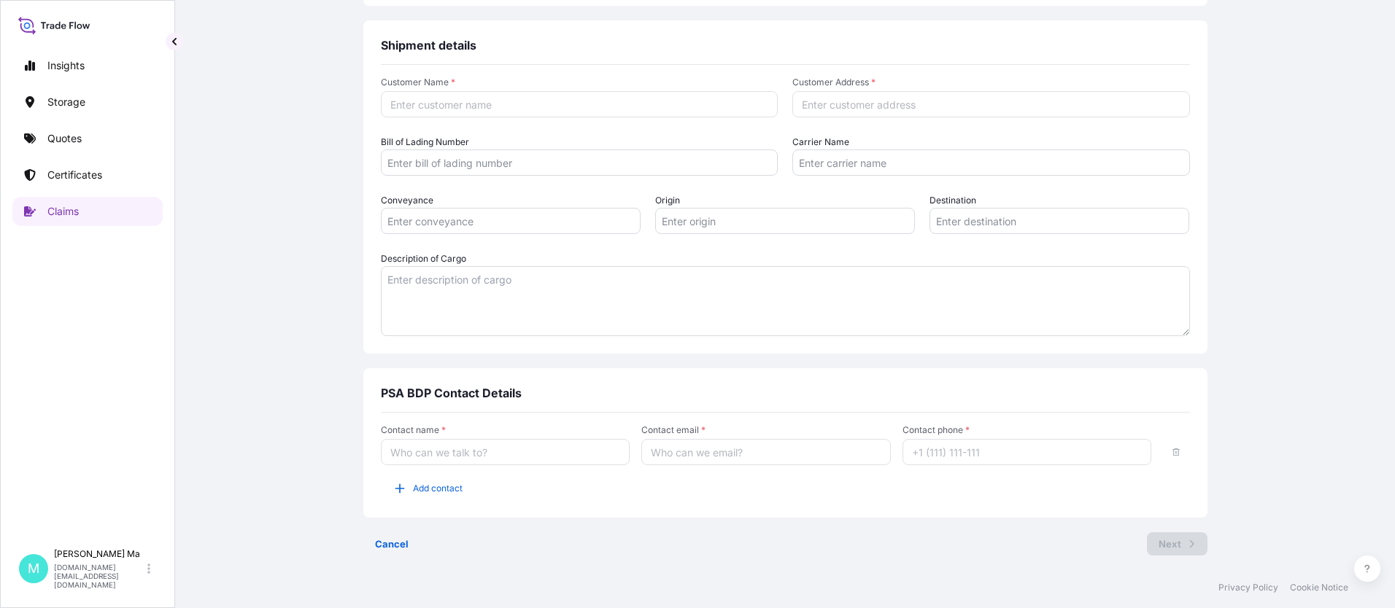
click at [470, 104] on input "Customer Name *" at bounding box center [580, 104] width 398 height 26
paste input "SANY MARINE HEAVY INDUSTRY CO.,LTD."
type input "SANY MARINE HEAVY INDUSTRY CO.,LTD."
click at [915, 95] on input "Customer Address *" at bounding box center [991, 104] width 398 height 26
paste input "APARTMENT 310, NO.336 EAST SHENGPING AVENUE, PINGSHA TOWN, JINWAN DISTRICT, ZHU…"
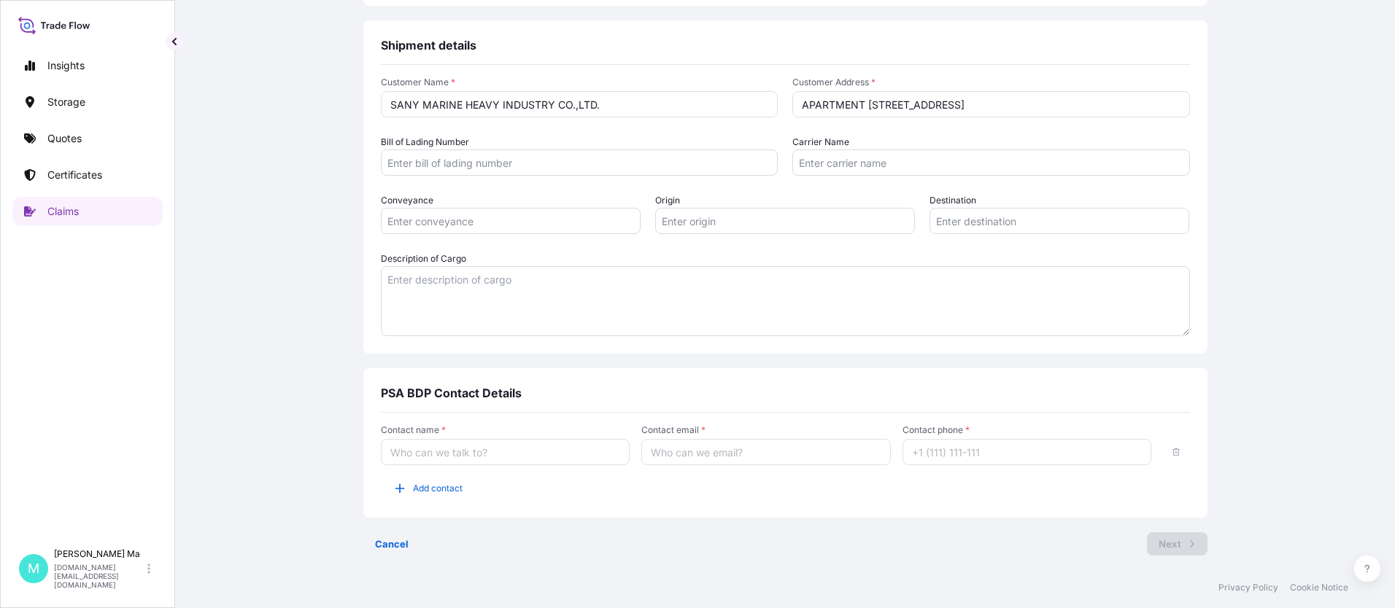
scroll to position [0, 304]
type input "APARTMENT 310, NO.336 EAST SHENGPING AVENUE, PINGSHA TOWN, JINWAN DISTRICT, ZHU…"
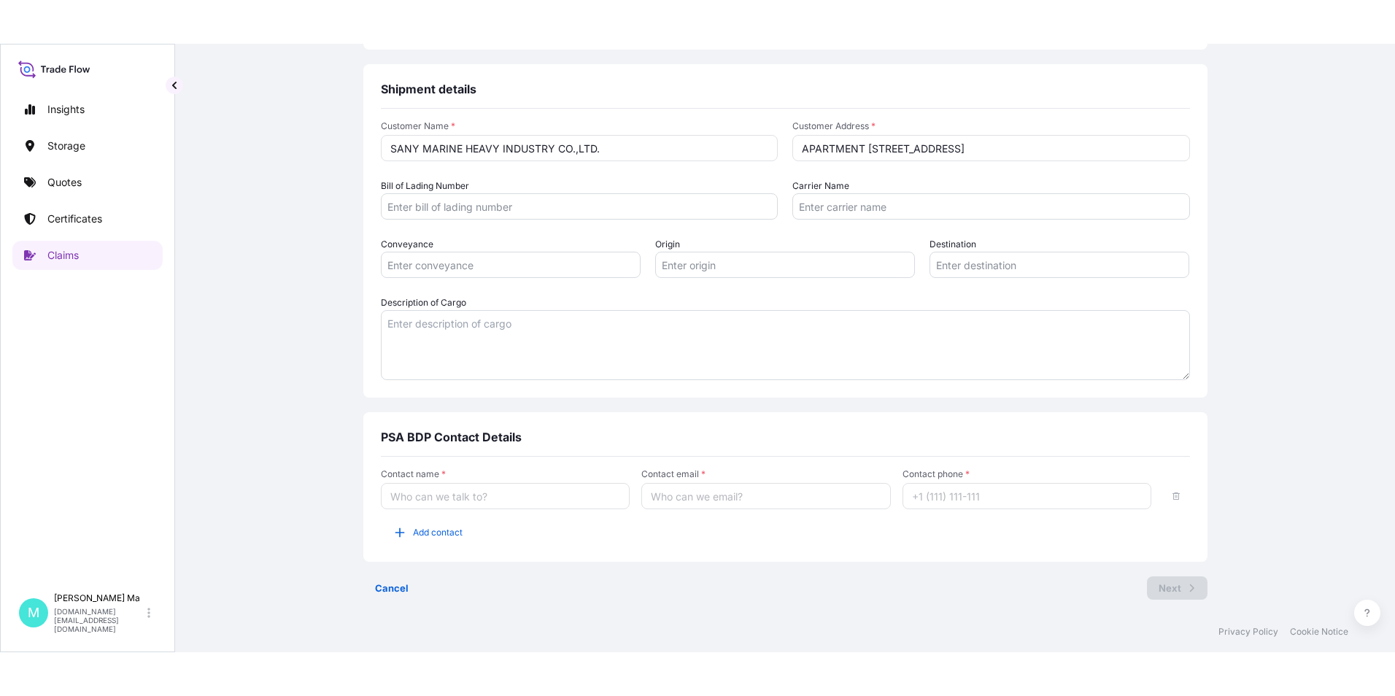
scroll to position [0, 0]
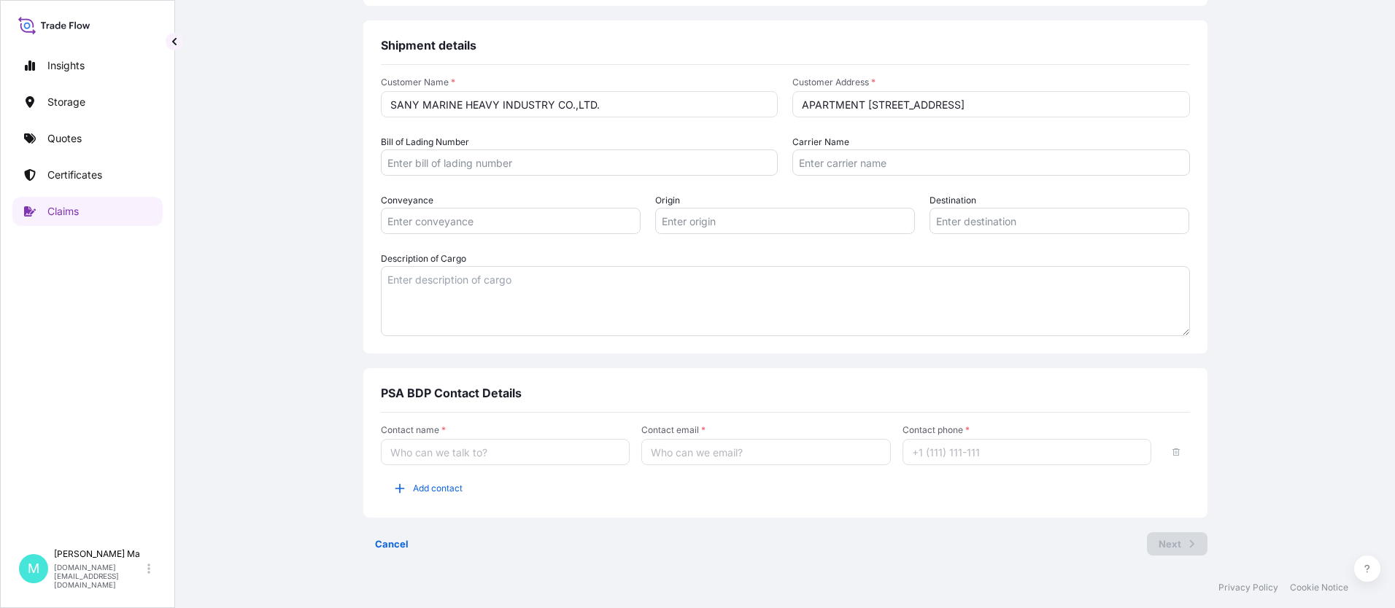
click at [511, 164] on input "Bill of Lading Number" at bounding box center [580, 163] width 398 height 26
paste input "PASU5162789560"
type input "PASU5162789560"
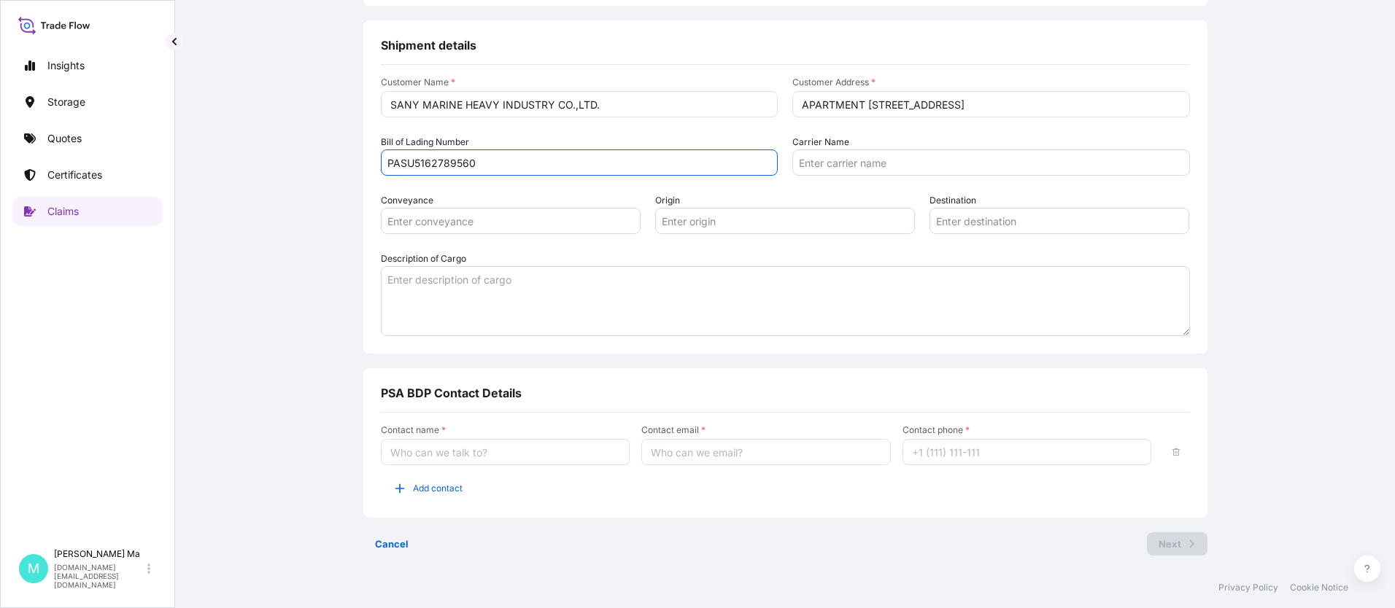
click at [872, 158] on input "Carrier Name" at bounding box center [991, 163] width 398 height 26
type input "COSCO"
click at [705, 226] on input "Origin" at bounding box center [785, 221] width 260 height 26
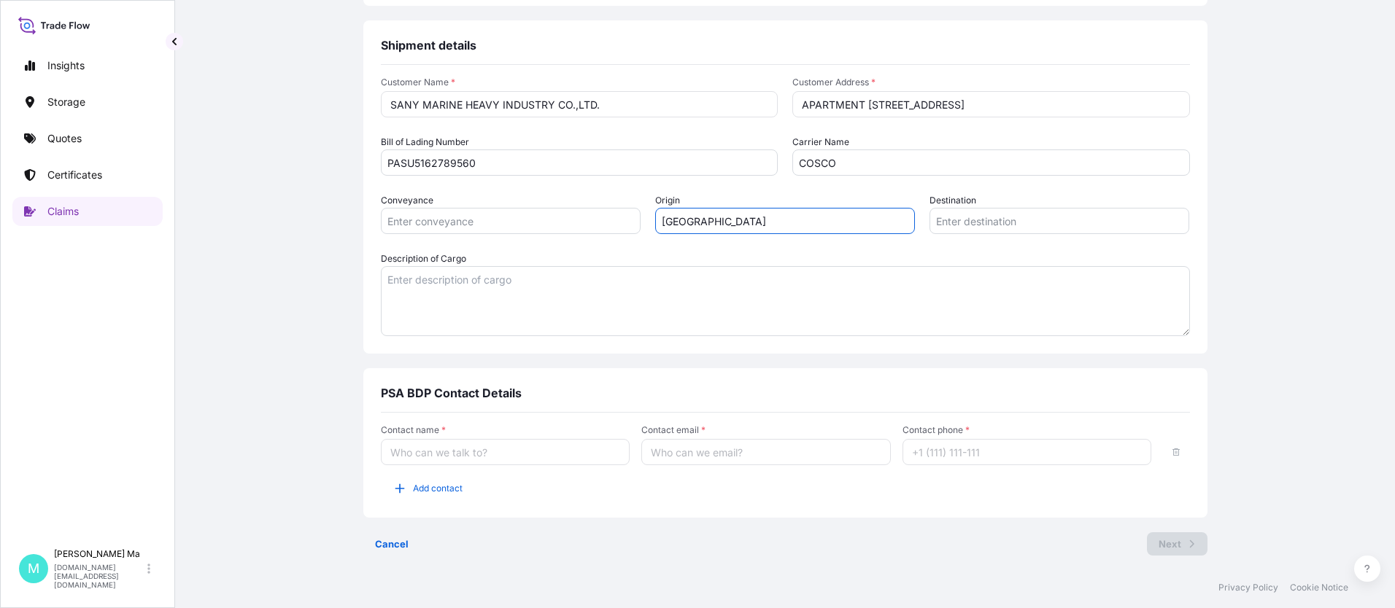
type input "SHANGHAI"
click at [964, 230] on input "Destination" at bounding box center [1059, 221] width 260 height 26
paste input "KAOHSIUNG"
type input "KAOHSIUNG"
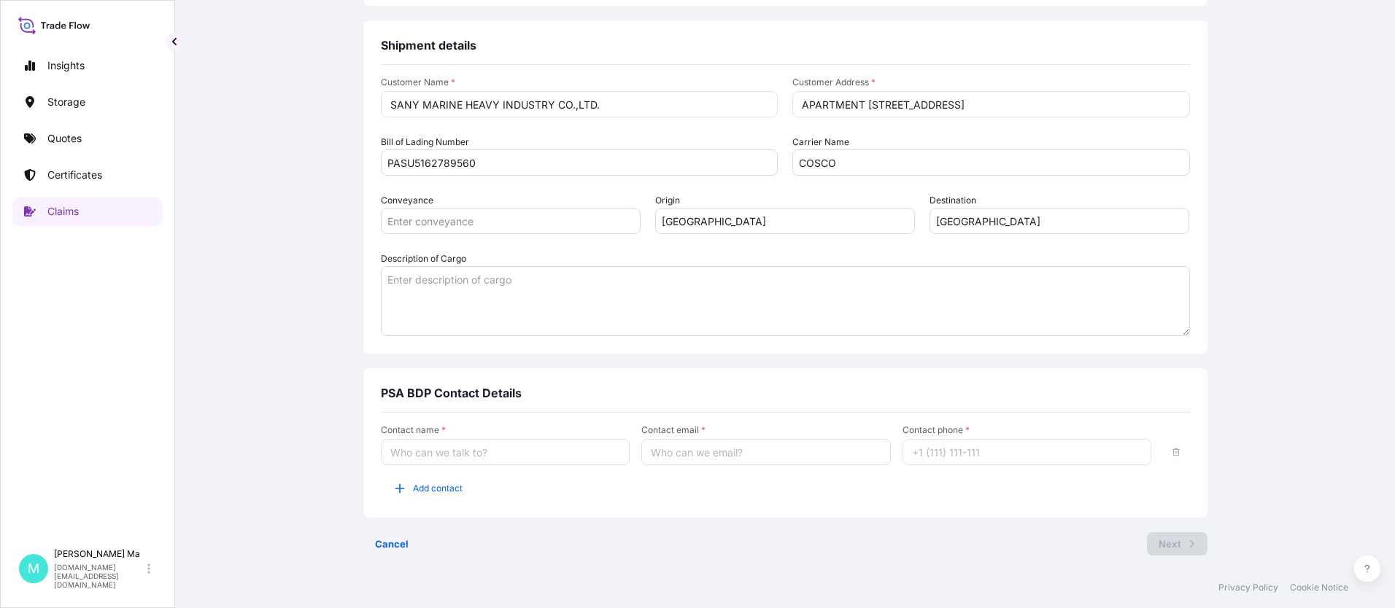
click at [473, 291] on textarea "Description of Cargo" at bounding box center [785, 301] width 809 height 70
click at [527, 284] on textarea "Description of Cargo" at bounding box center [785, 301] width 809 height 70
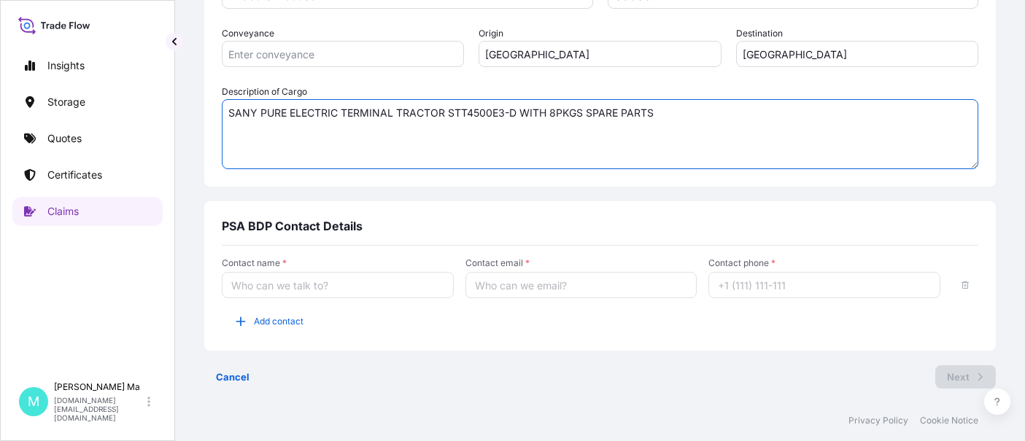
scroll to position [111, 0]
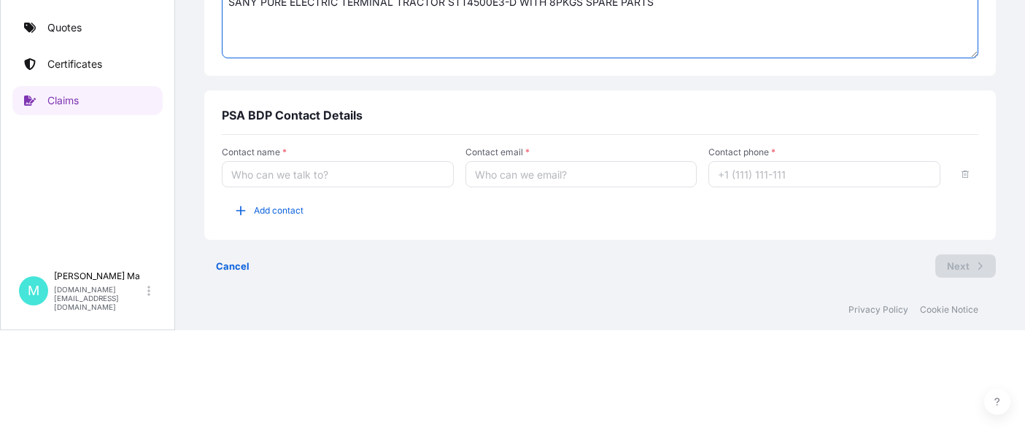
type textarea "SANY PURE ELECTRIC TERMINAL TRACTOR STT4500E3-D WITH 8PKGS SPARE PARTS"
click at [311, 174] on input "Contact name *" at bounding box center [338, 174] width 232 height 26
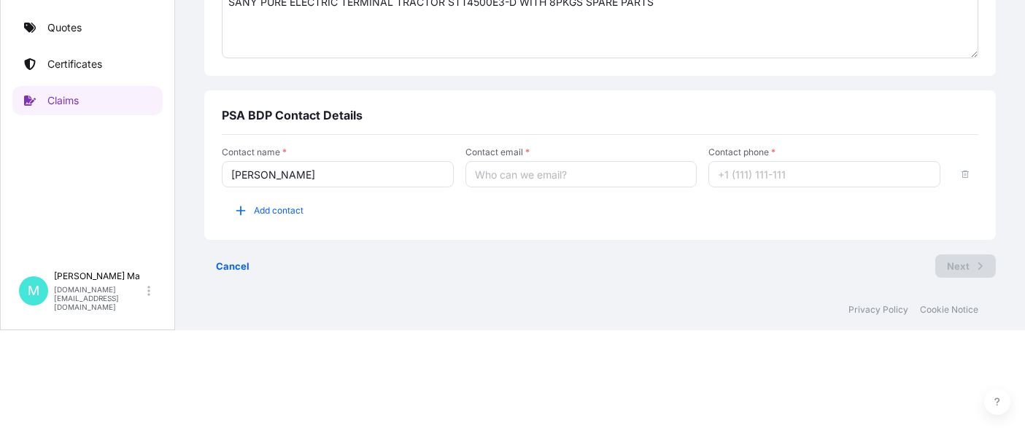
type input "GRACE LI"
click at [500, 173] on input "Contact email *" at bounding box center [581, 174] width 232 height 26
type input "GRACE.LI@PSABDP.COM"
click at [774, 176] on input "Contact phone *" at bounding box center [824, 174] width 232 height 26
type input "0"
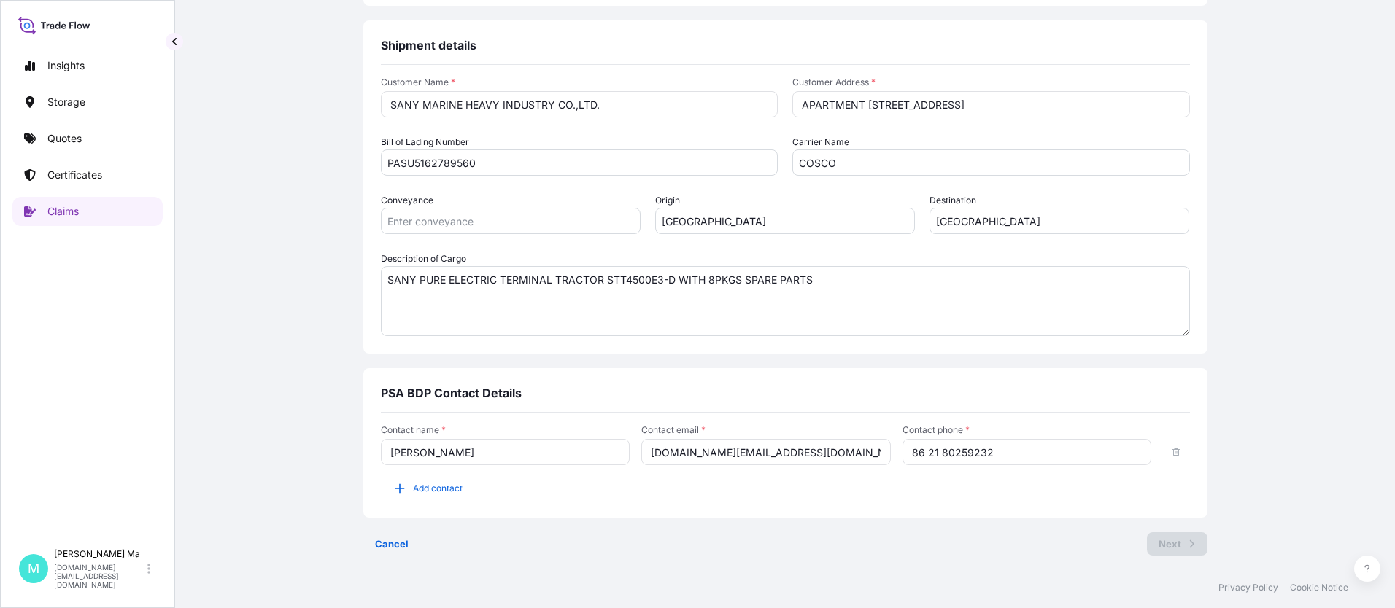
scroll to position [585, 0]
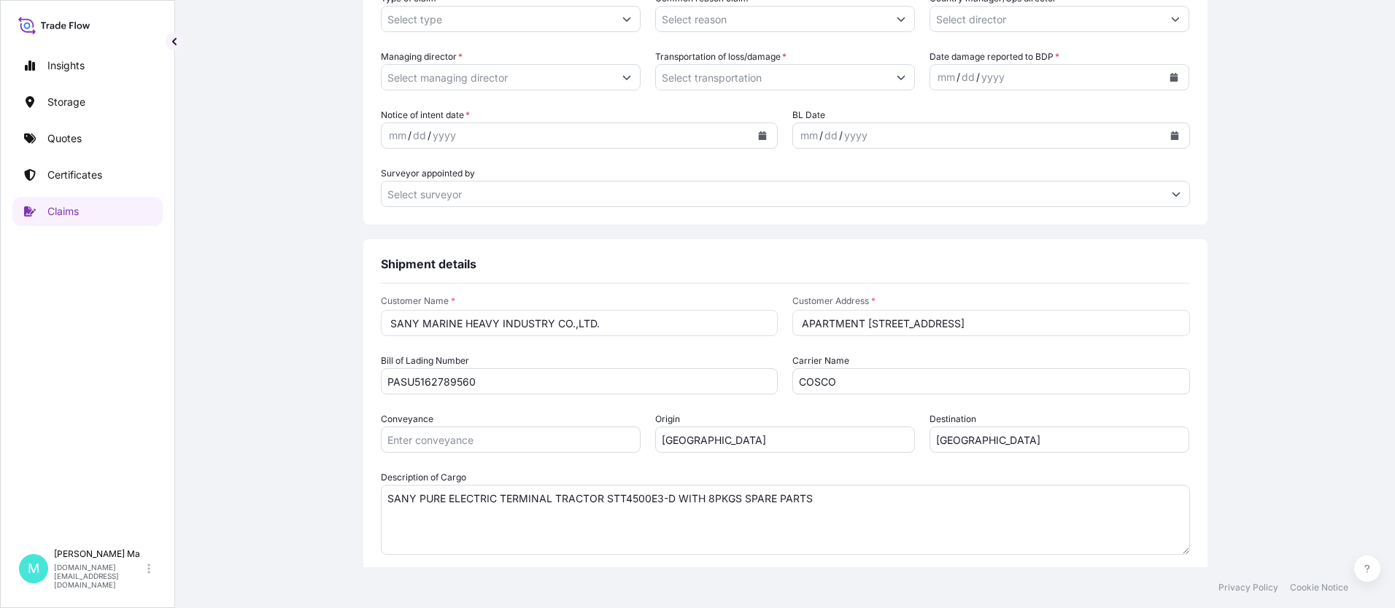
type input "86 21 80259232"
click at [896, 76] on icon "Show suggestions" at bounding box center [900, 77] width 9 height 9
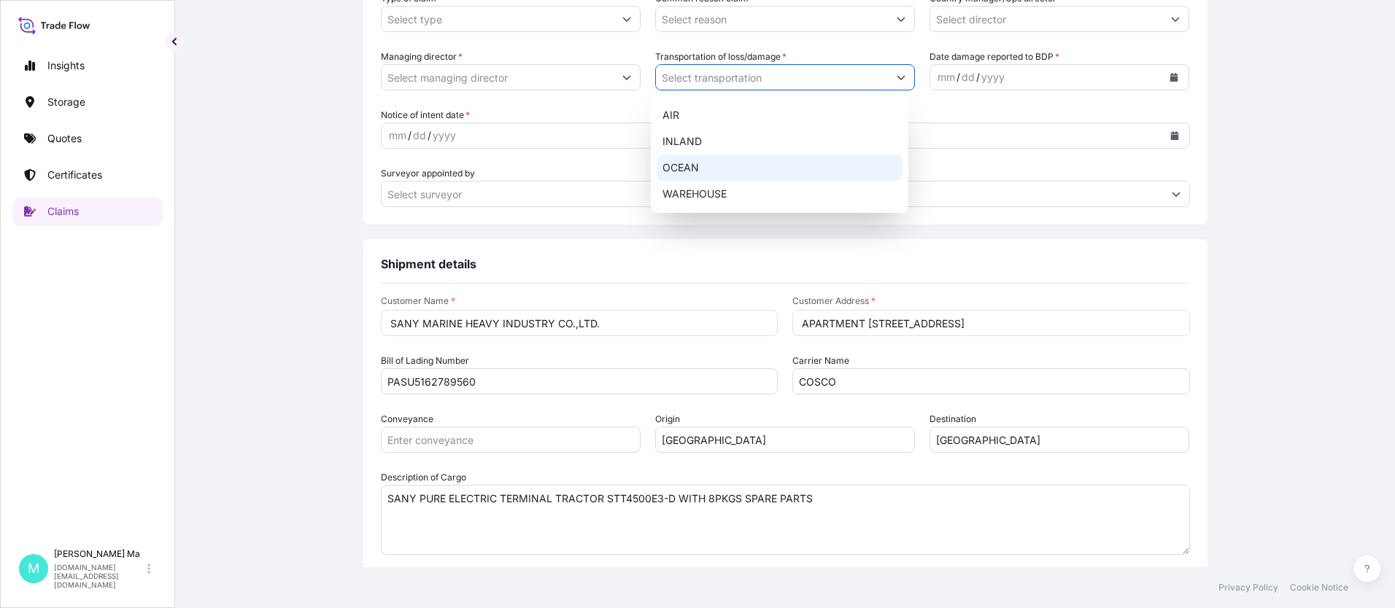
click at [719, 171] on div "OCEAN" at bounding box center [779, 168] width 246 height 26
type input "OCEAN"
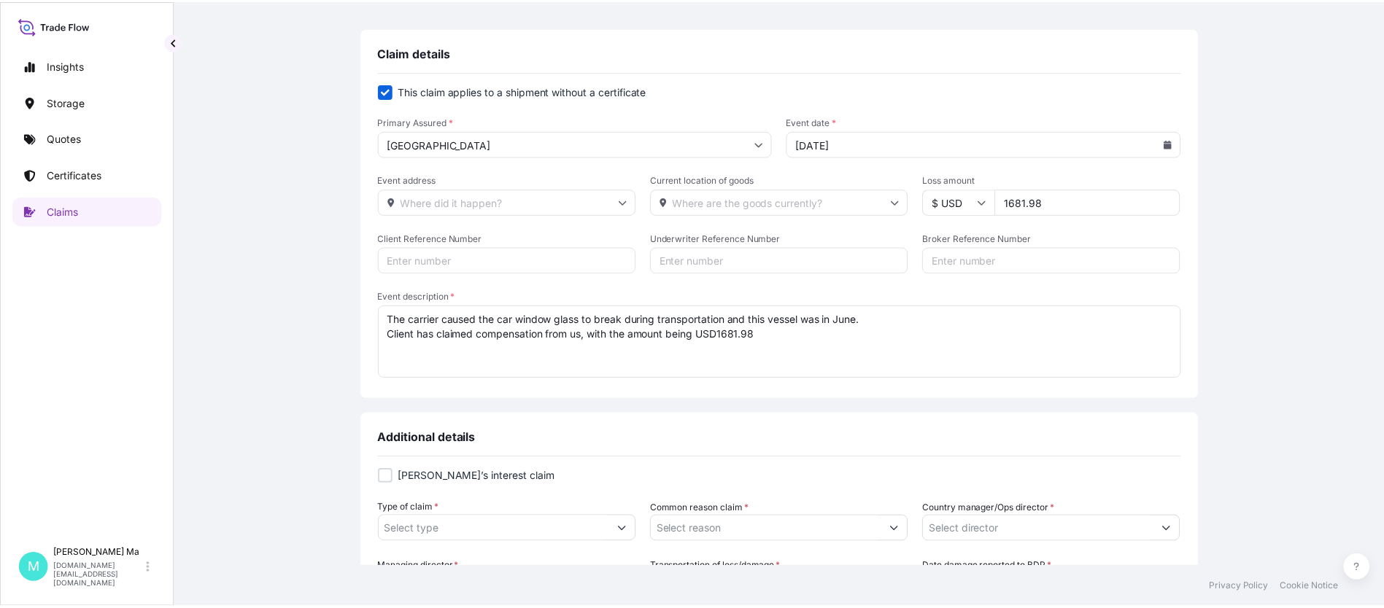
scroll to position [220, 0]
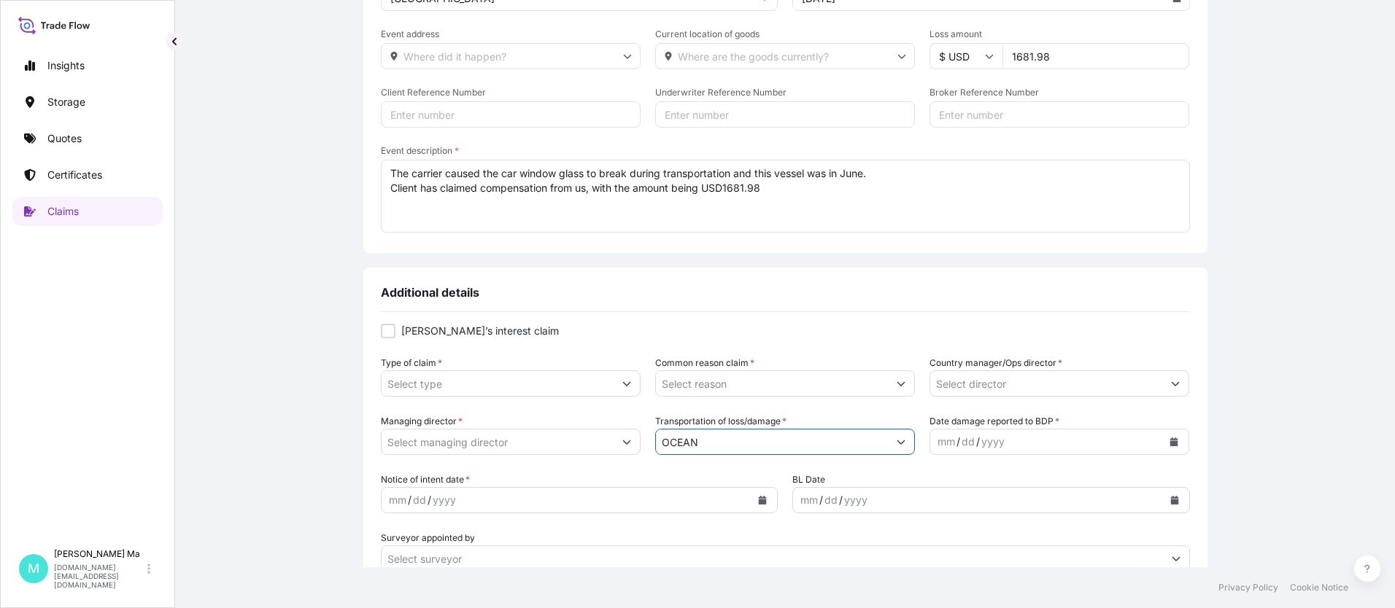
click at [623, 386] on icon "Show suggestions" at bounding box center [626, 383] width 9 height 9
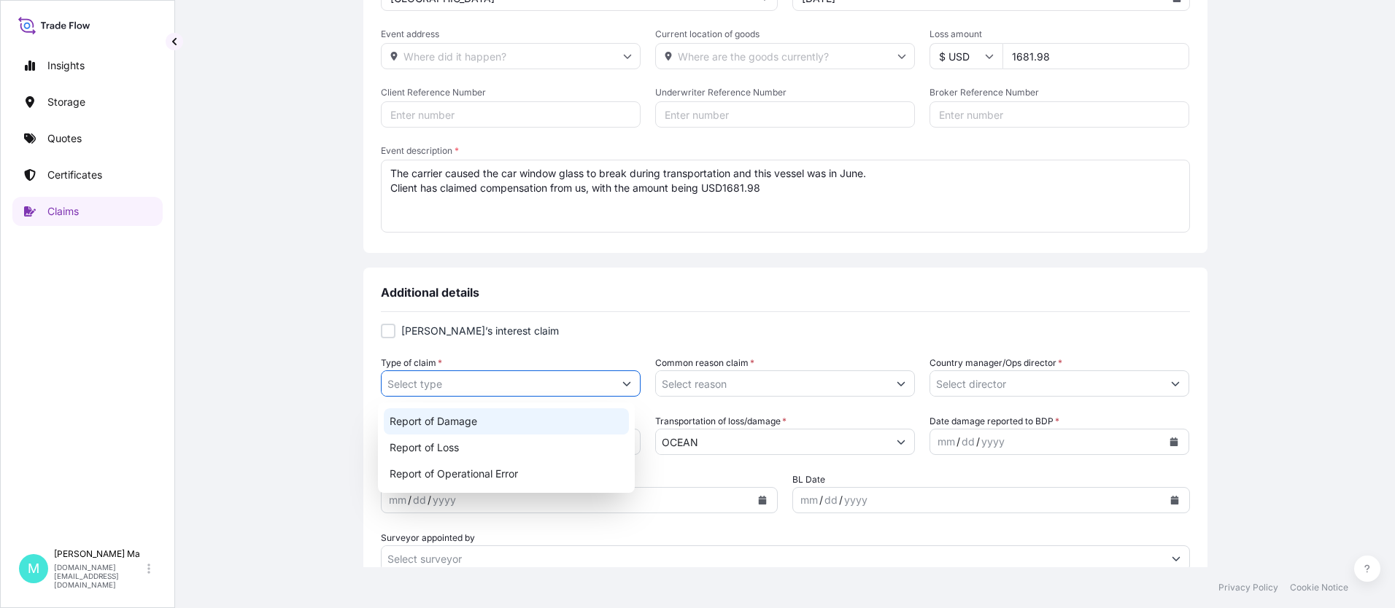
click at [481, 423] on div "Report of Damage" at bounding box center [507, 421] width 246 height 26
type input "Report of Damage"
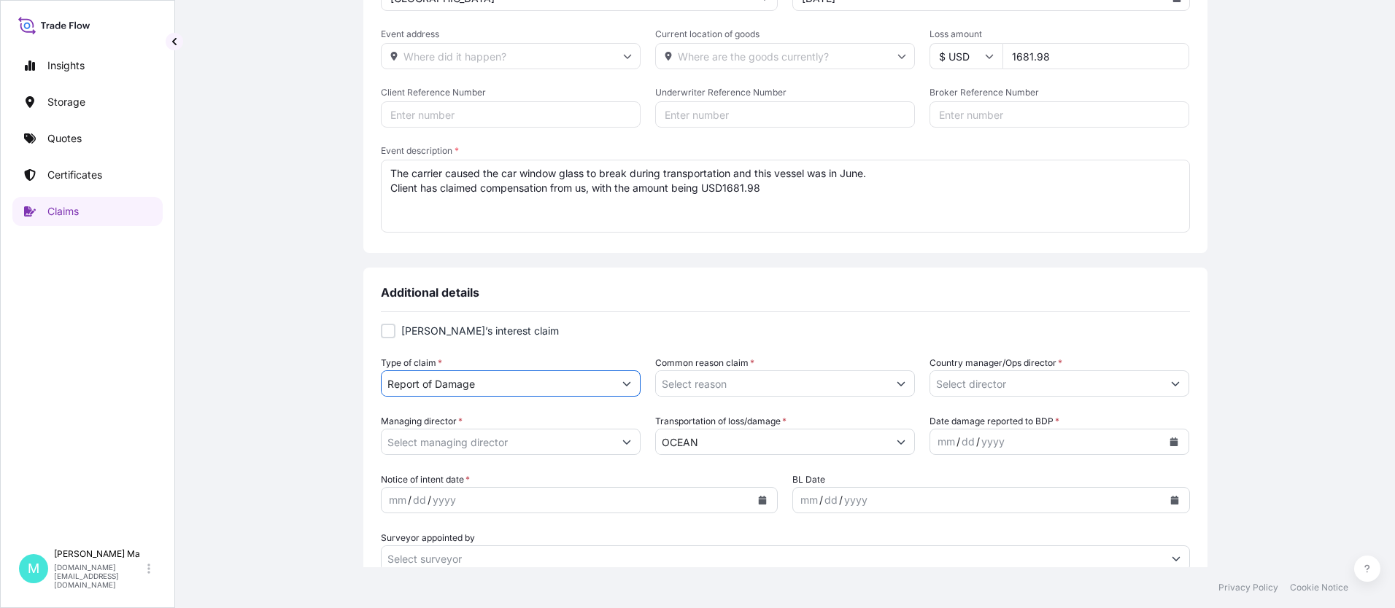
click at [897, 383] on button "Show suggestions" at bounding box center [901, 384] width 26 height 26
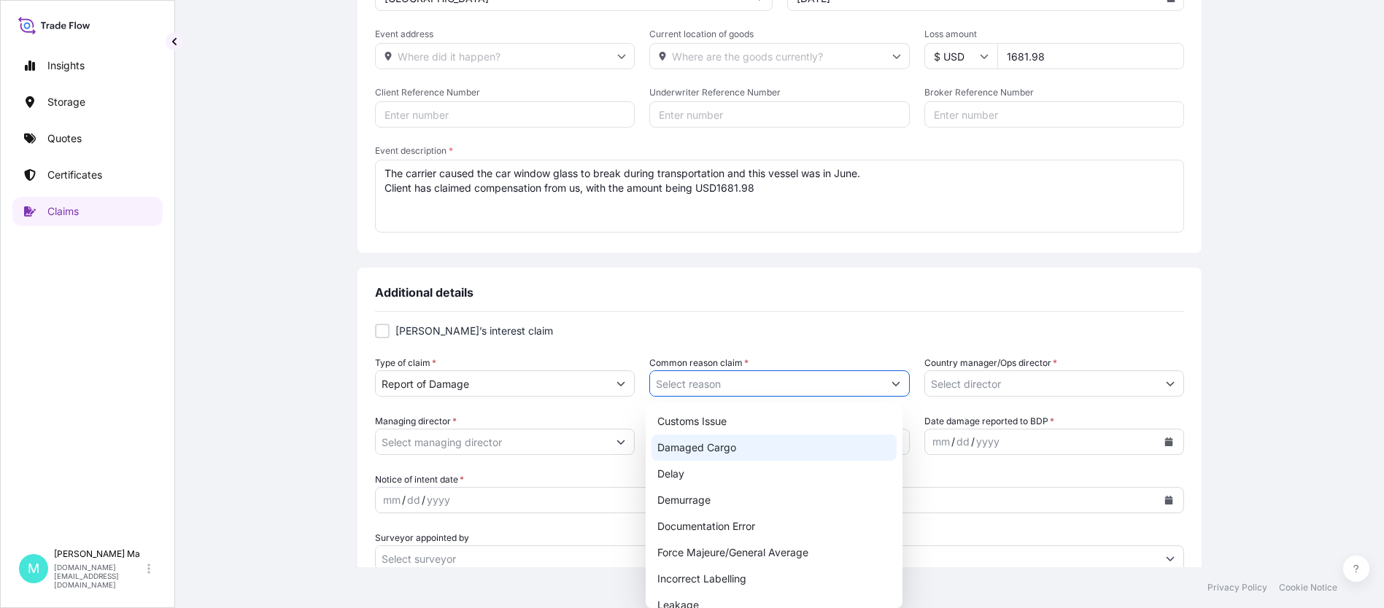
click at [765, 452] on div "Damaged Cargo" at bounding box center [774, 448] width 246 height 26
type input "Damaged Cargo"
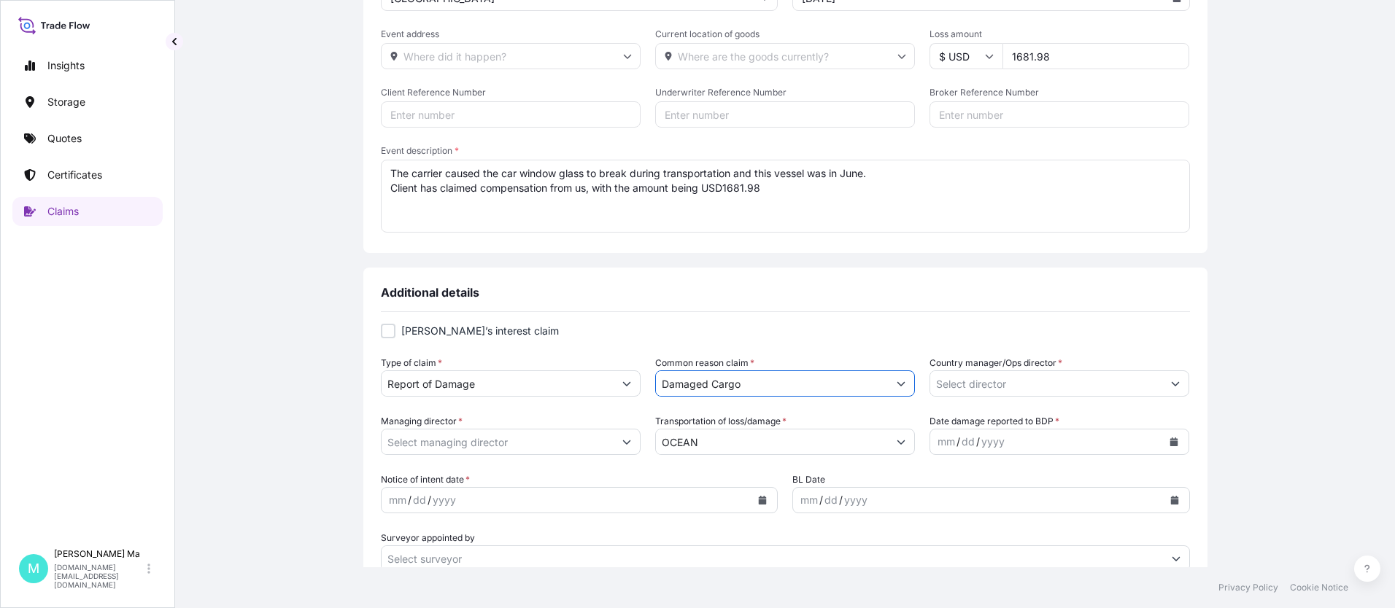
click at [1171, 381] on icon "Show suggestions" at bounding box center [1175, 383] width 9 height 9
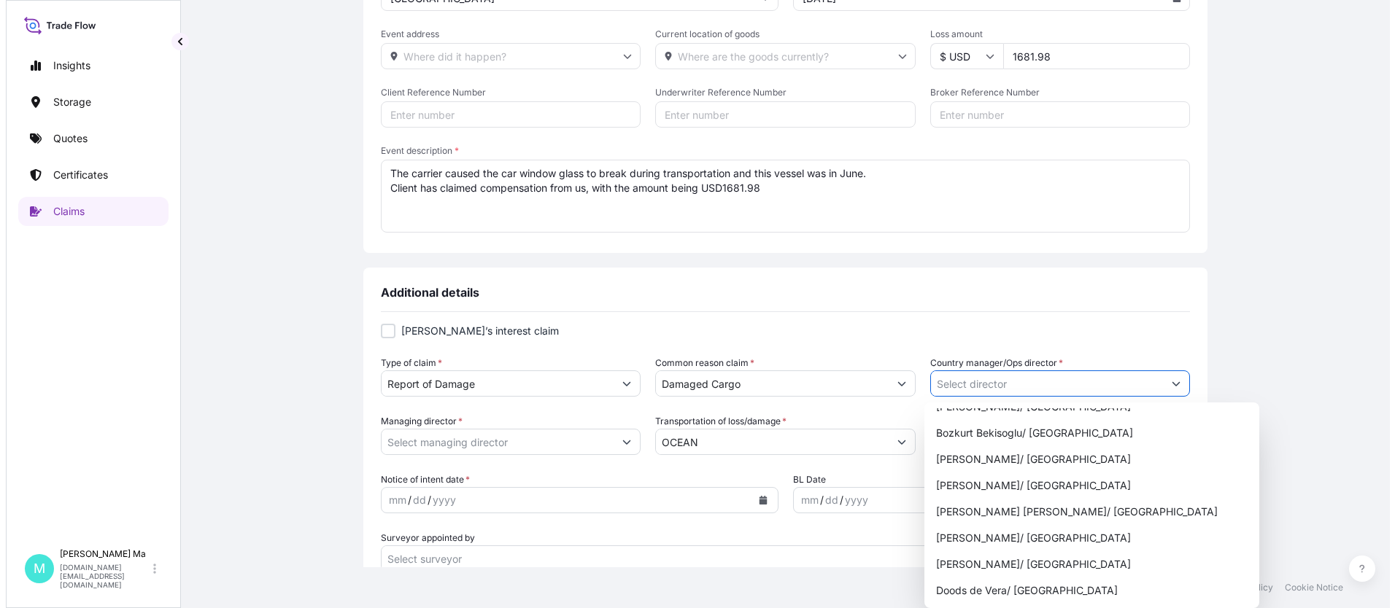
scroll to position [0, 0]
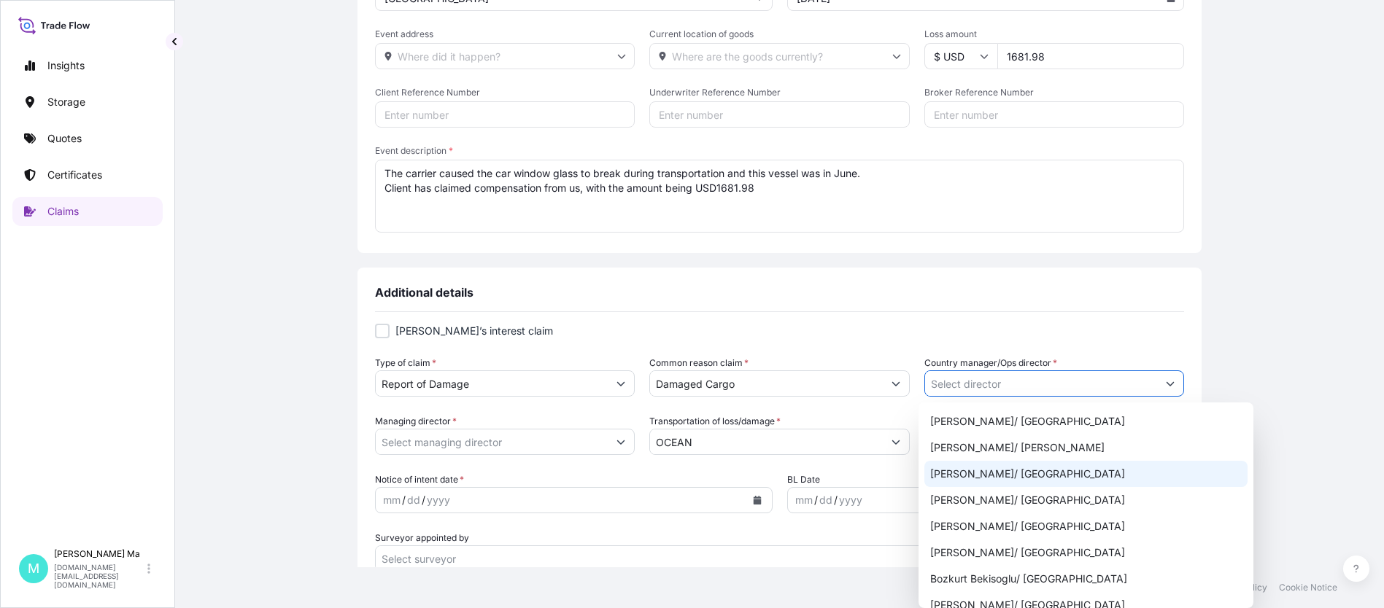
click at [1028, 466] on div "Amanda Qiu/ North China" at bounding box center [1085, 474] width 323 height 26
type input "Amanda Qiu/ North China"
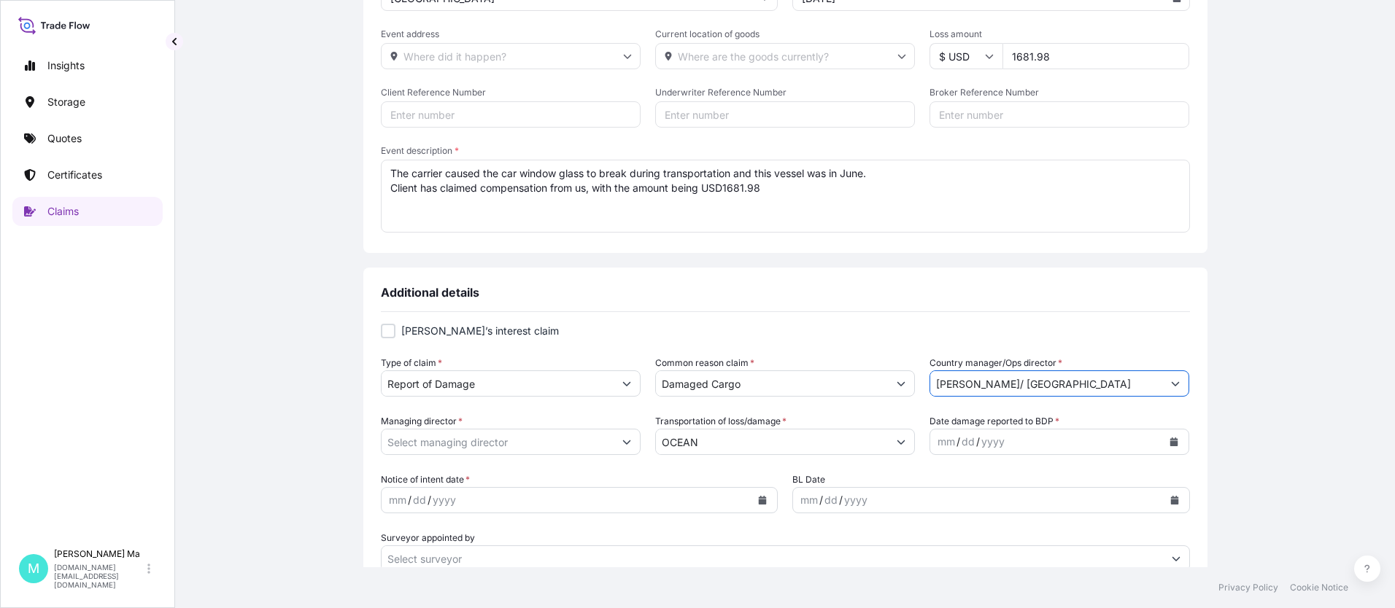
scroll to position [366, 0]
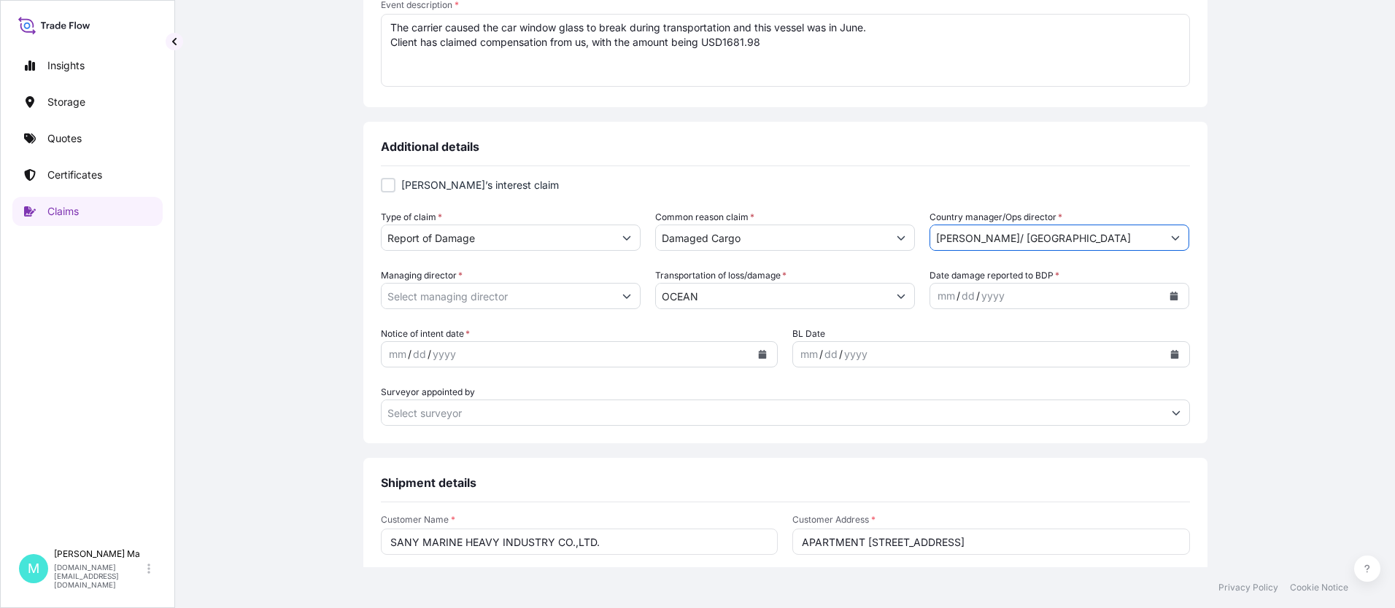
click at [622, 295] on icon "Show suggestions" at bounding box center [626, 296] width 9 height 9
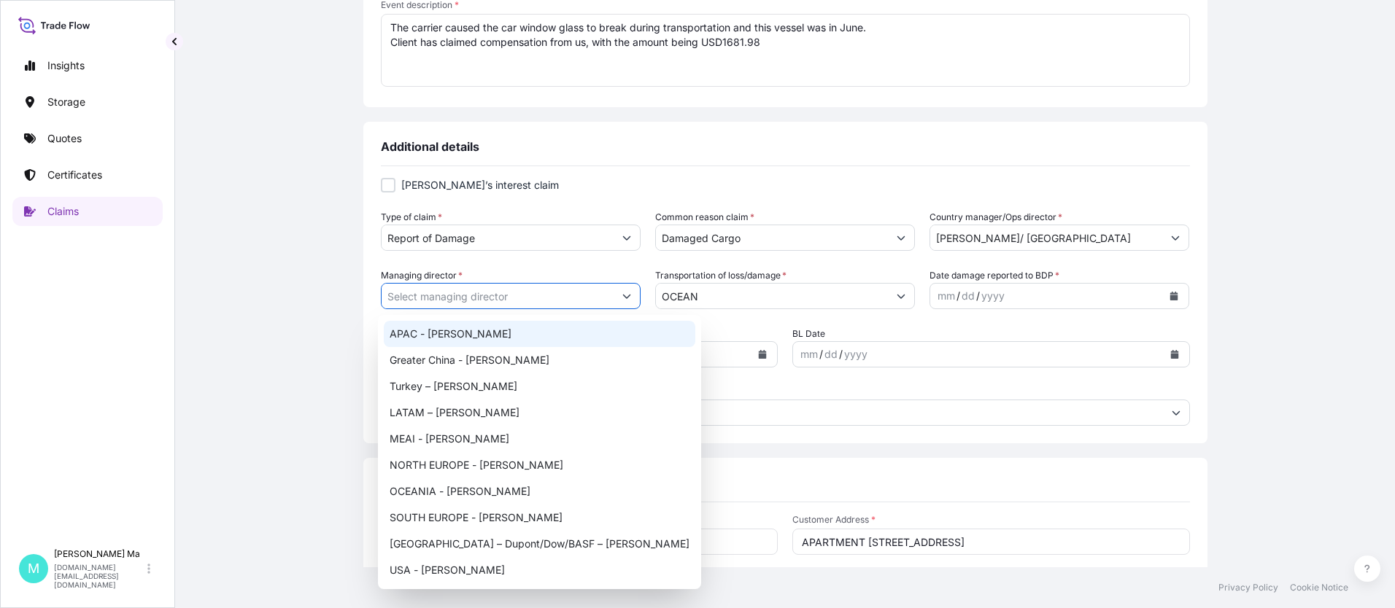
click at [509, 332] on div "APAC - Karkit Ng" at bounding box center [539, 334] width 311 height 26
type input "APAC - Karkit Ng"
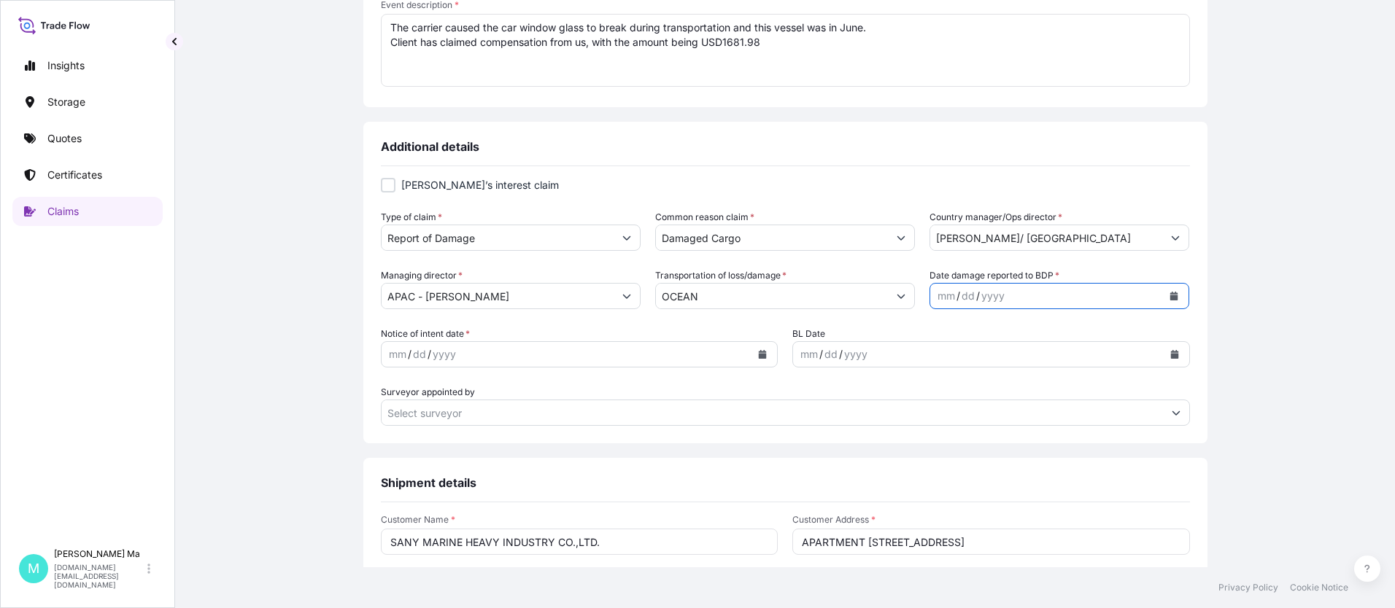
click at [1169, 295] on icon "Calendar" at bounding box center [1173, 296] width 9 height 9
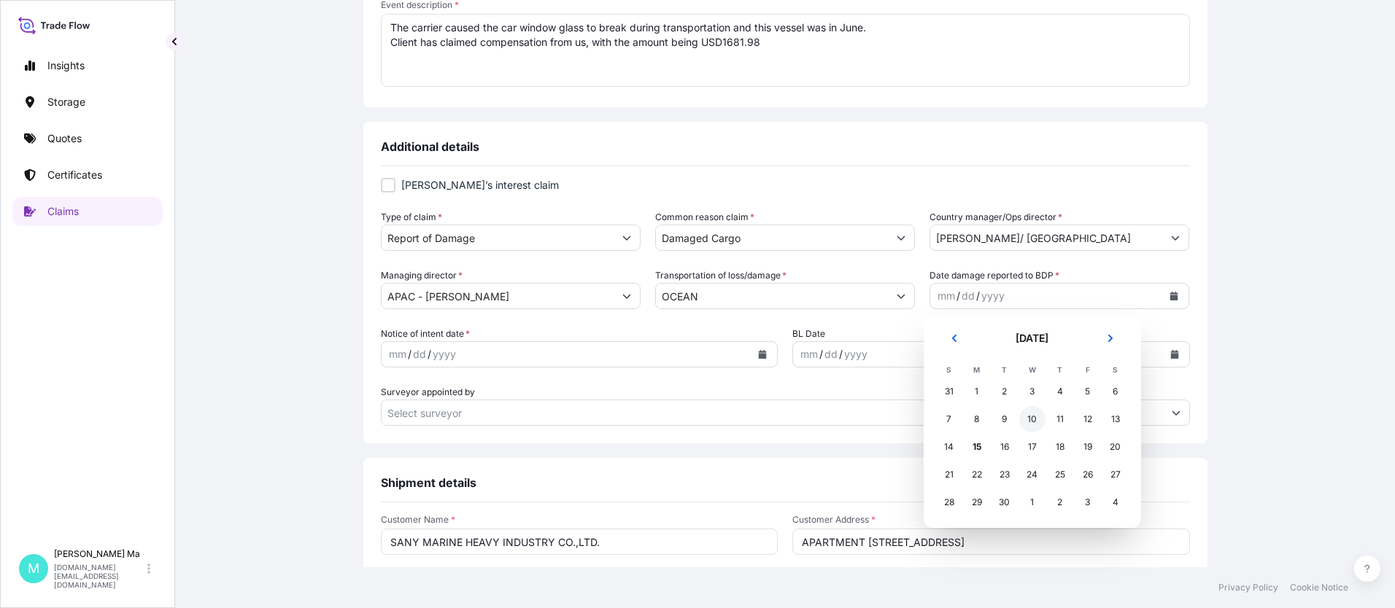
click at [1031, 417] on div "10" at bounding box center [1032, 419] width 26 height 26
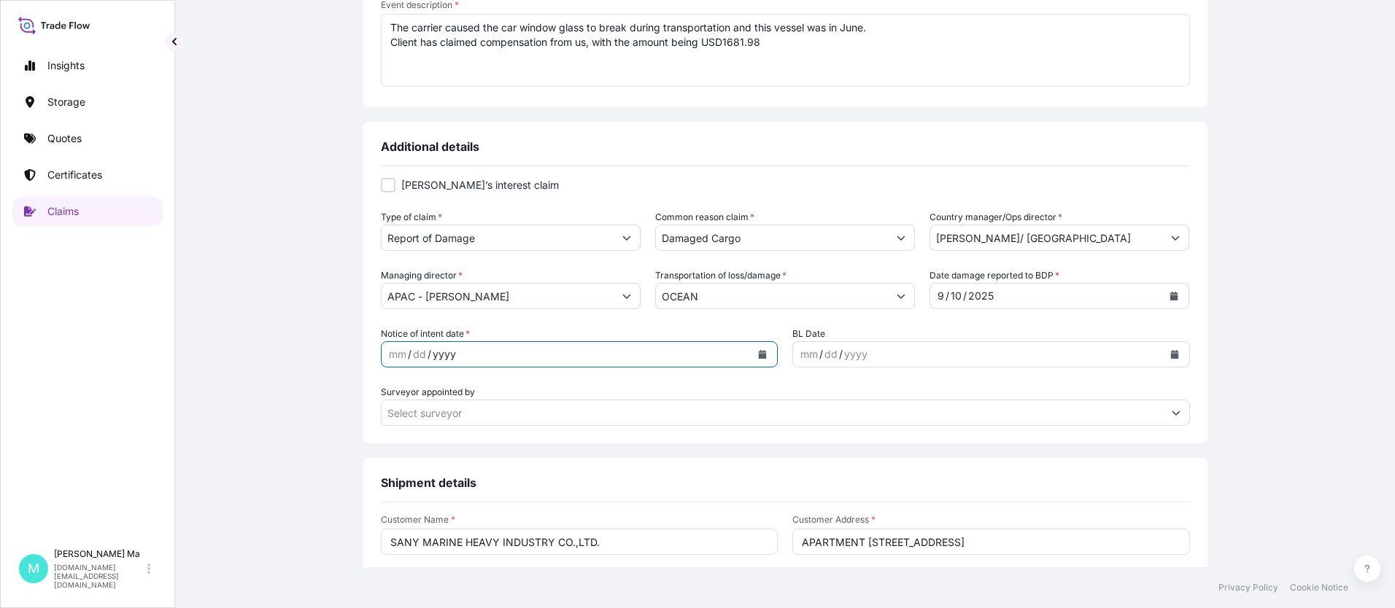
click at [597, 374] on form "Shipper’s interest claim Type of claim * Report of Damage Common reason claim *…" at bounding box center [785, 302] width 809 height 248
click at [616, 378] on form "Shipper’s interest claim Type of claim * Report of Damage Common reason claim *…" at bounding box center [785, 302] width 809 height 248
click at [638, 381] on form "Shipper’s interest claim Type of claim * Report of Damage Common reason claim *…" at bounding box center [785, 302] width 809 height 248
click at [759, 354] on icon "Calendar" at bounding box center [763, 354] width 8 height 9
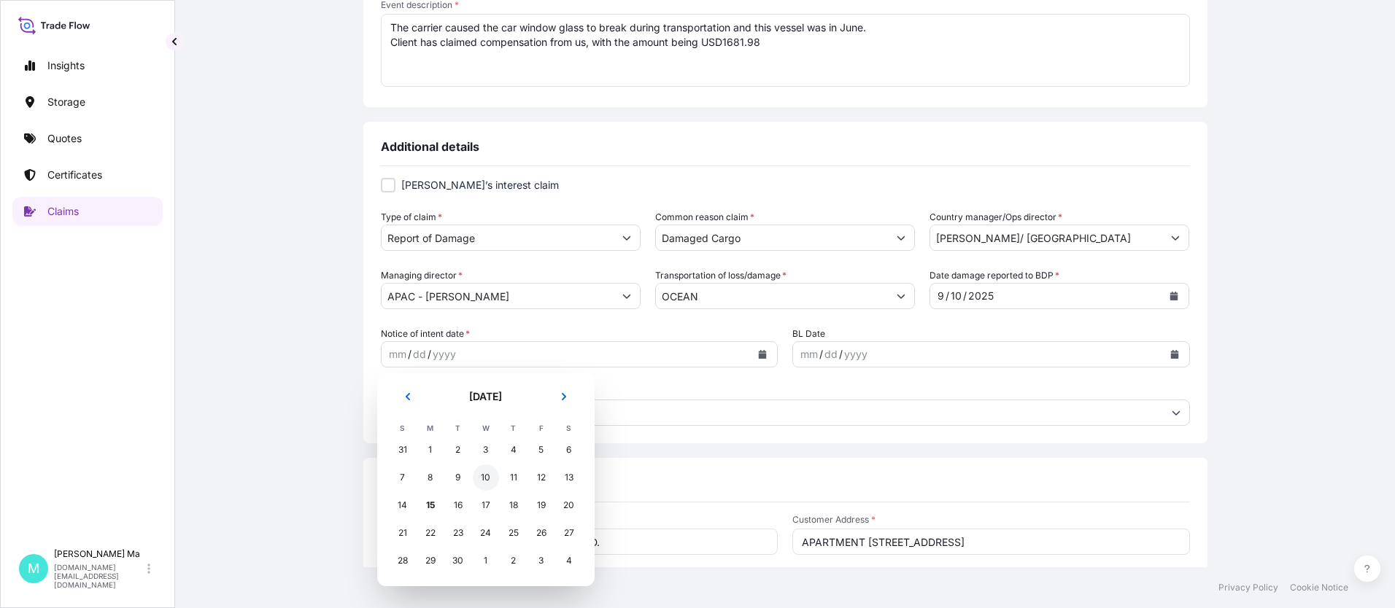
click at [481, 476] on div "10" at bounding box center [486, 478] width 26 height 26
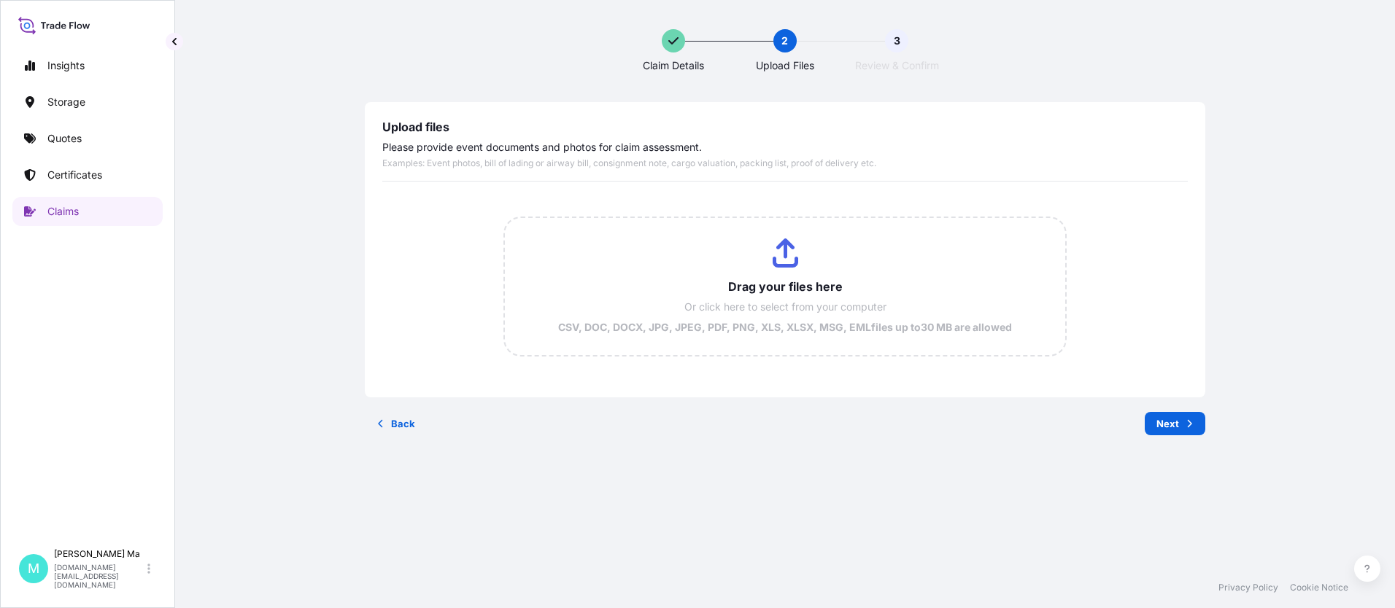
scroll to position [0, 0]
click at [792, 274] on input "Drag your files here Or click here to select from your computer CSV, DOC, DOCX,…" at bounding box center [785, 286] width 561 height 137
click at [773, 265] on input "Drag your files here Or click here to select from your computer CSV, DOC, DOCX,…" at bounding box center [785, 286] width 561 height 137
type input "C:\fakepath\image001.jpg"
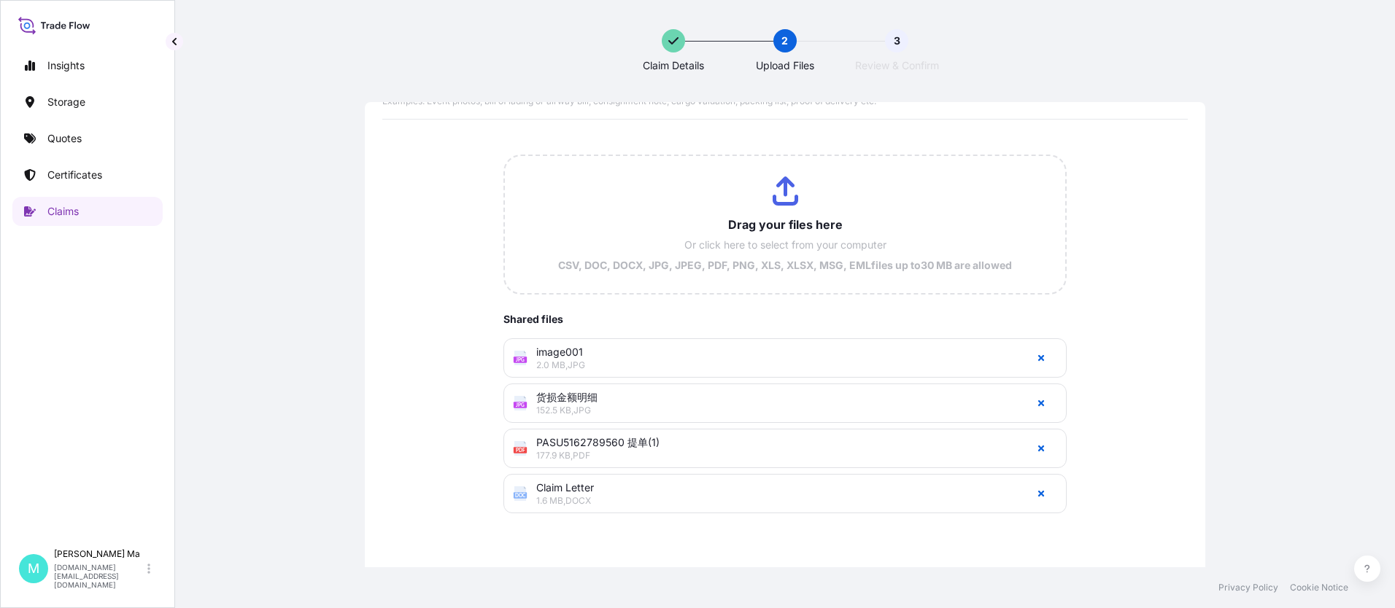
scroll to position [98, 0]
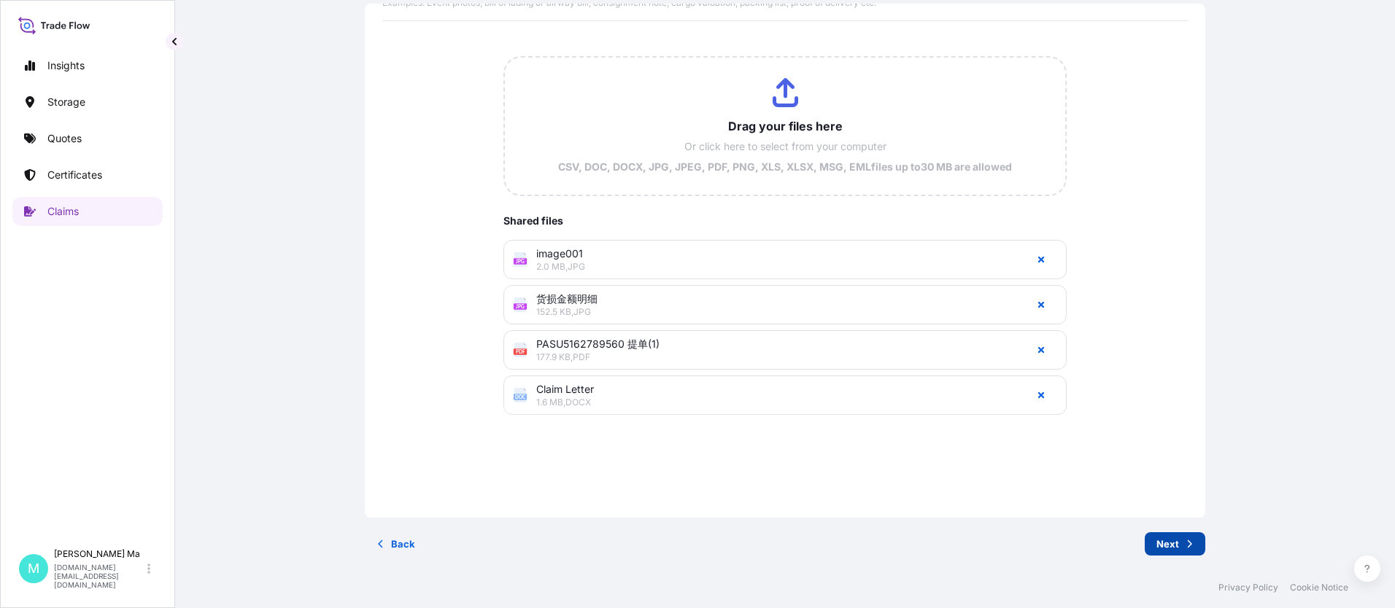
click at [1171, 543] on p "Next" at bounding box center [1167, 544] width 23 height 15
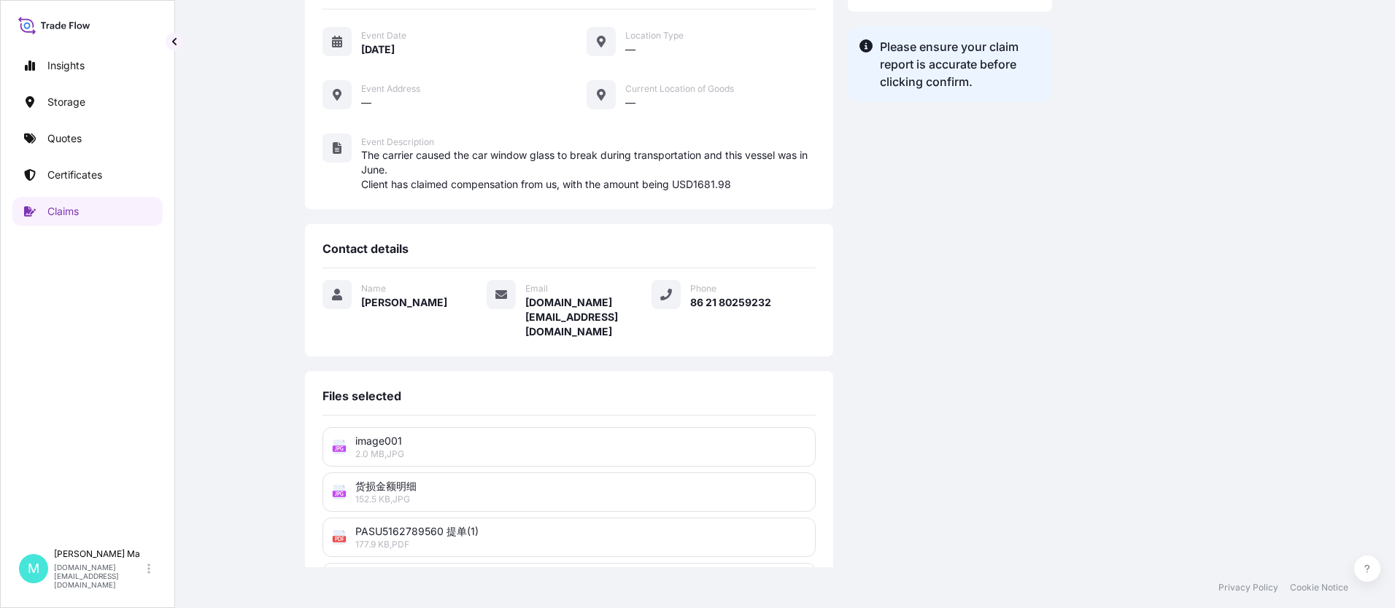
scroll to position [270, 0]
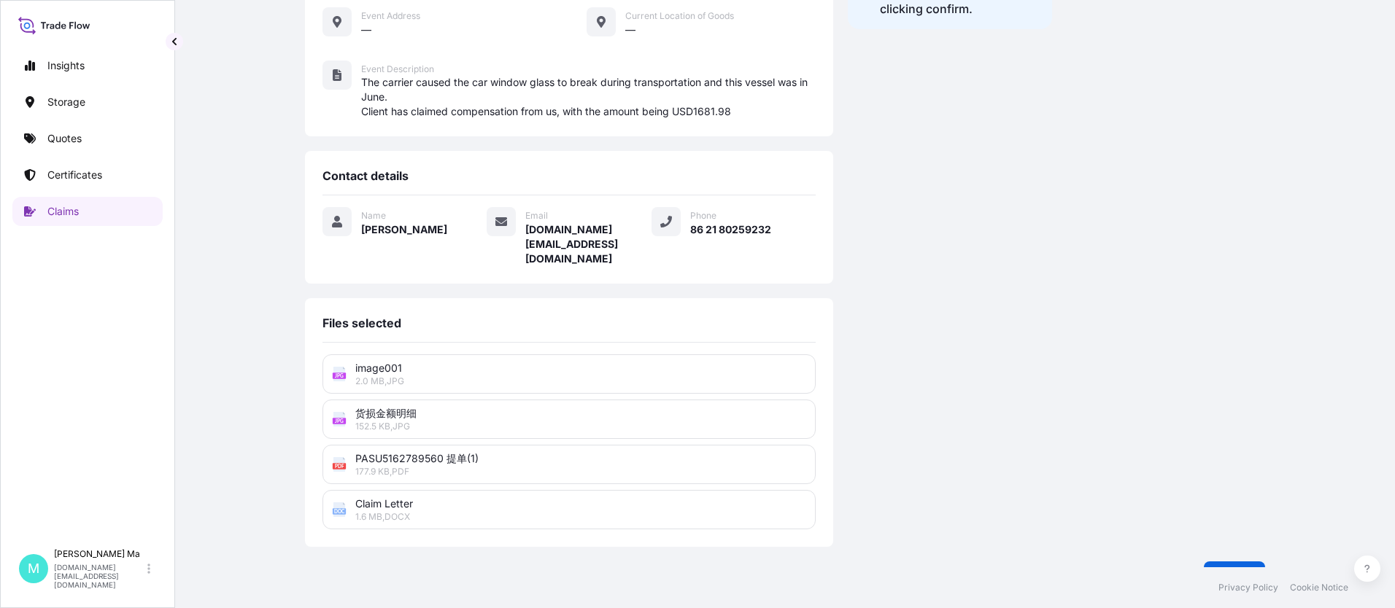
click at [545, 361] on span "image001" at bounding box center [580, 368] width 451 height 15
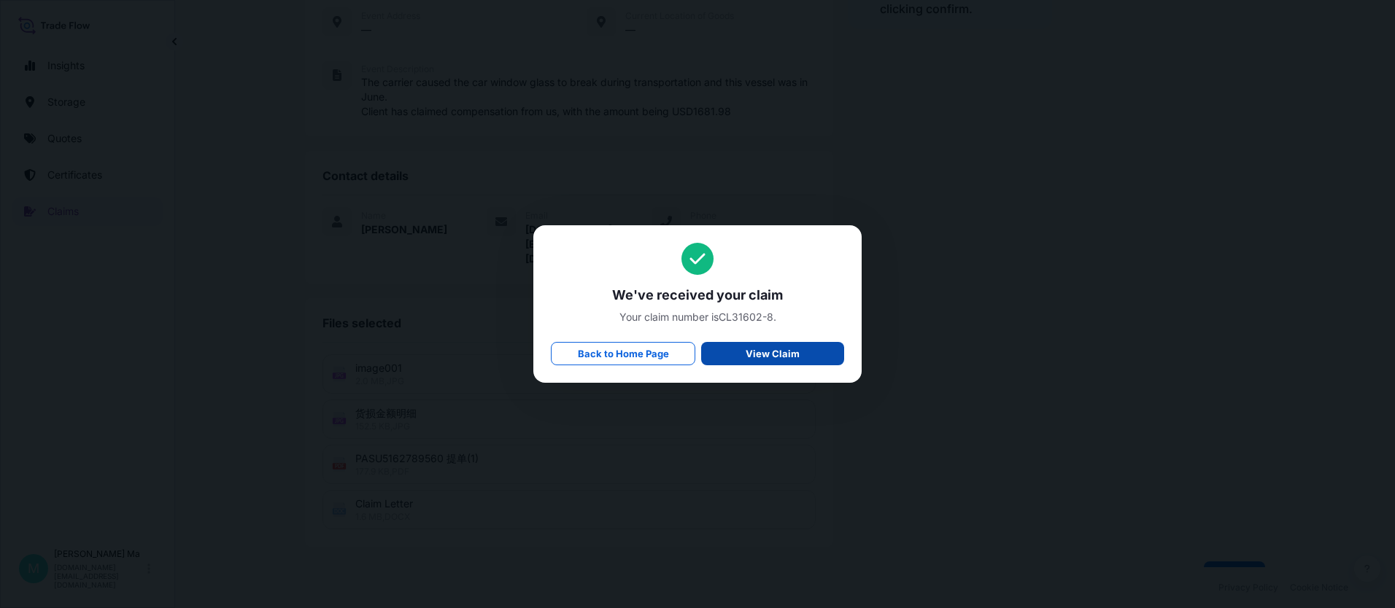
click at [767, 359] on p "View Claim" at bounding box center [772, 353] width 54 height 15
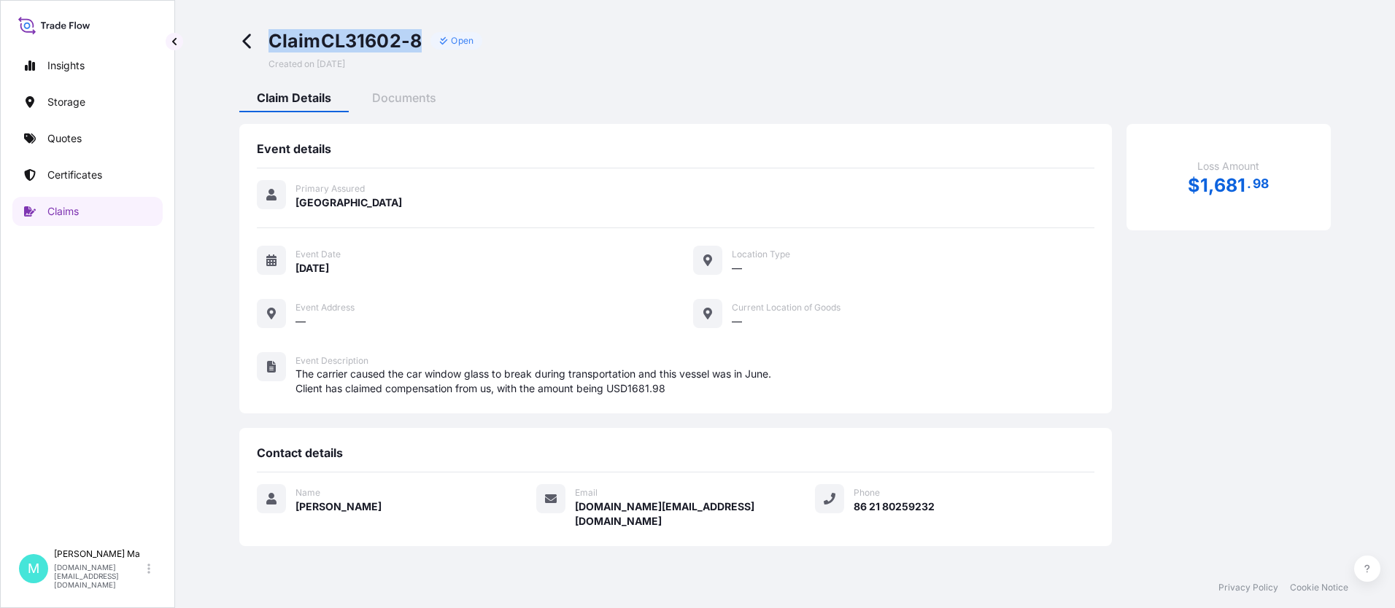
drag, startPoint x: 271, startPoint y: 36, endPoint x: 421, endPoint y: 44, distance: 149.7
click at [421, 44] on span "Claim CL31602-8" at bounding box center [345, 40] width 154 height 23
copy span "Claim CL31602-8"
